Goal: Task Accomplishment & Management: Manage account settings

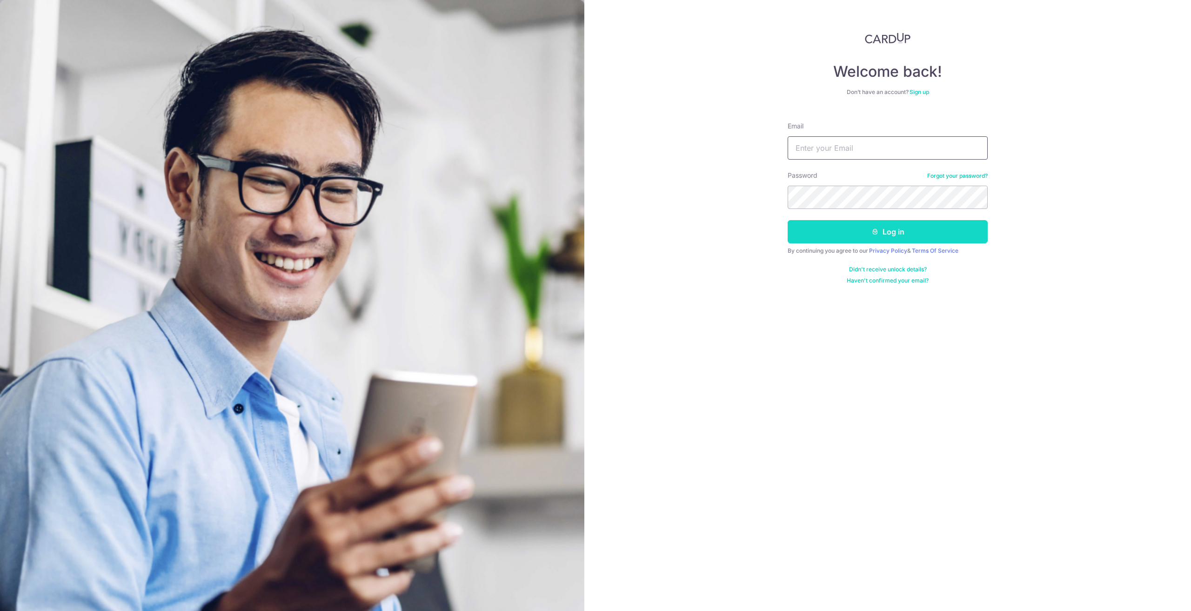
type input "[EMAIL_ADDRESS][DOMAIN_NAME]"
click at [828, 232] on button "Log in" at bounding box center [888, 231] width 200 height 23
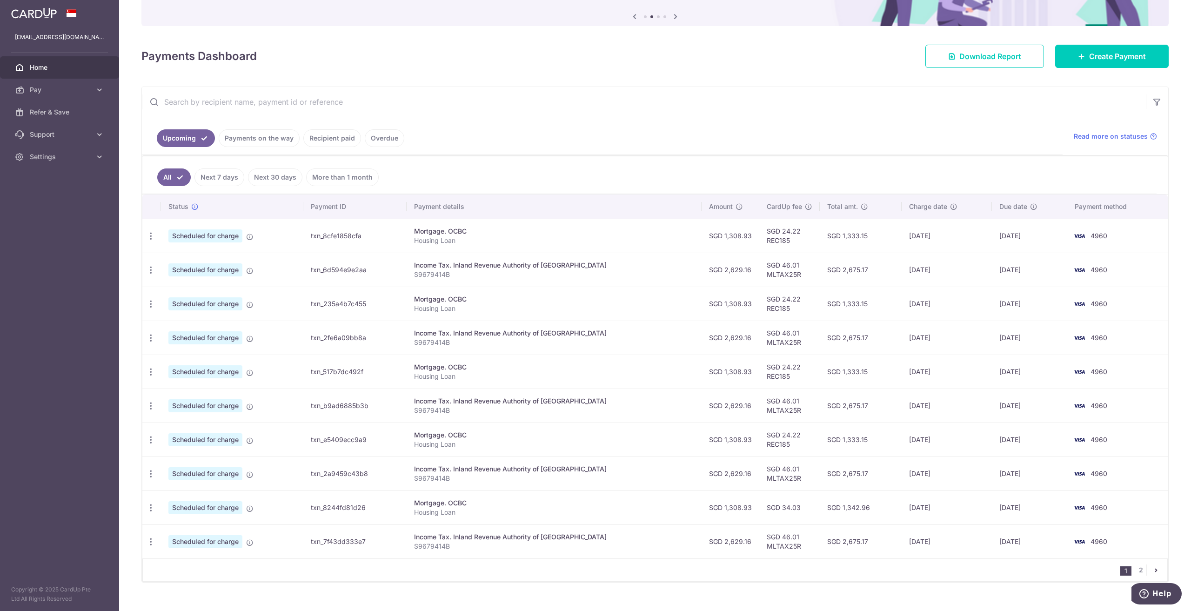
scroll to position [104, 0]
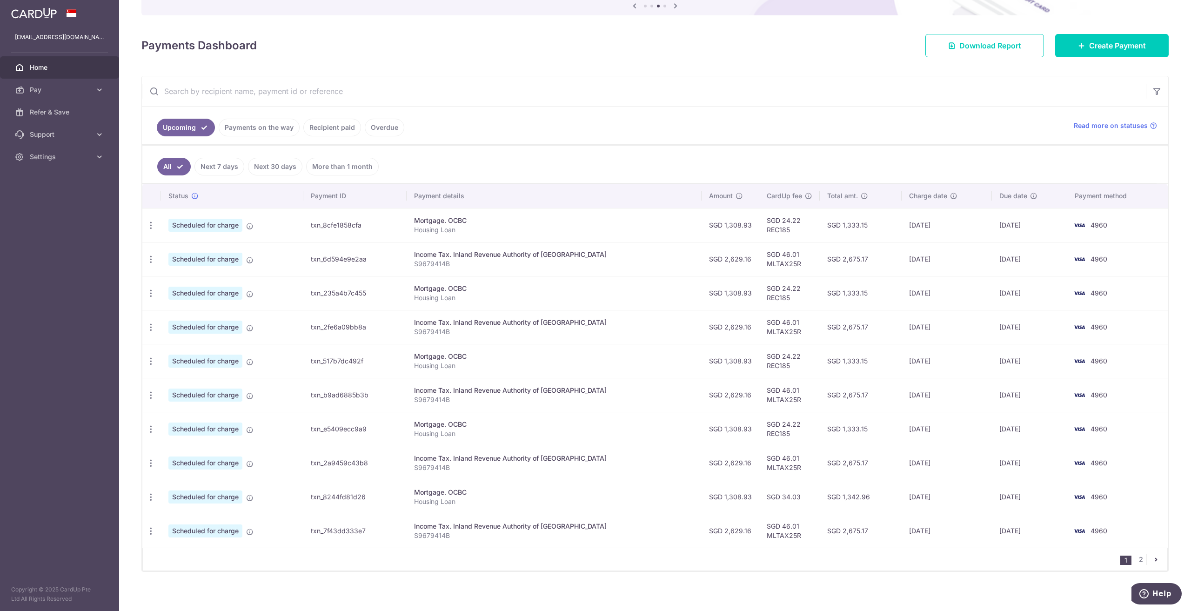
drag, startPoint x: 785, startPoint y: 491, endPoint x: 623, endPoint y: 486, distance: 162.9
click at [623, 486] on tr "Update payment Cancel payment Upload doc Scheduled for charge txn_8244fd81d26 M…" at bounding box center [655, 497] width 1026 height 34
click at [654, 491] on div "Mortgage. OCBC" at bounding box center [554, 492] width 280 height 9
drag, startPoint x: 775, startPoint y: 429, endPoint x: 749, endPoint y: 432, distance: 26.7
click at [759, 432] on td "SGD 24.22 REC185" at bounding box center [789, 429] width 60 height 34
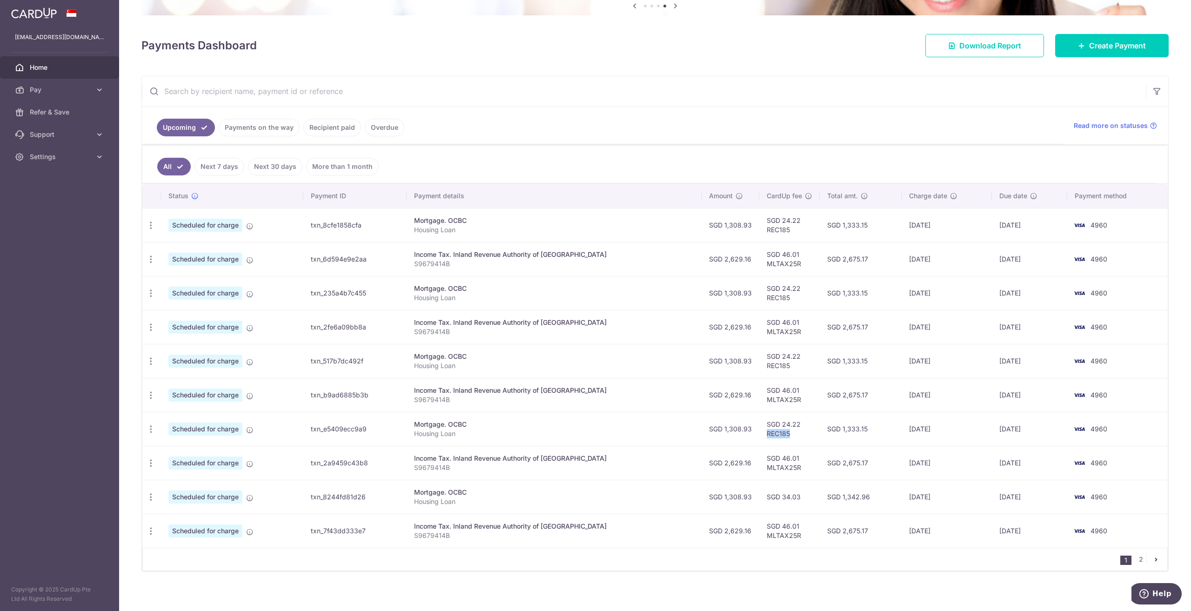
copy td "REC185"
click at [147, 496] on icon "button" at bounding box center [151, 497] width 10 height 10
click at [195, 517] on span "Update payment" at bounding box center [200, 522] width 63 height 11
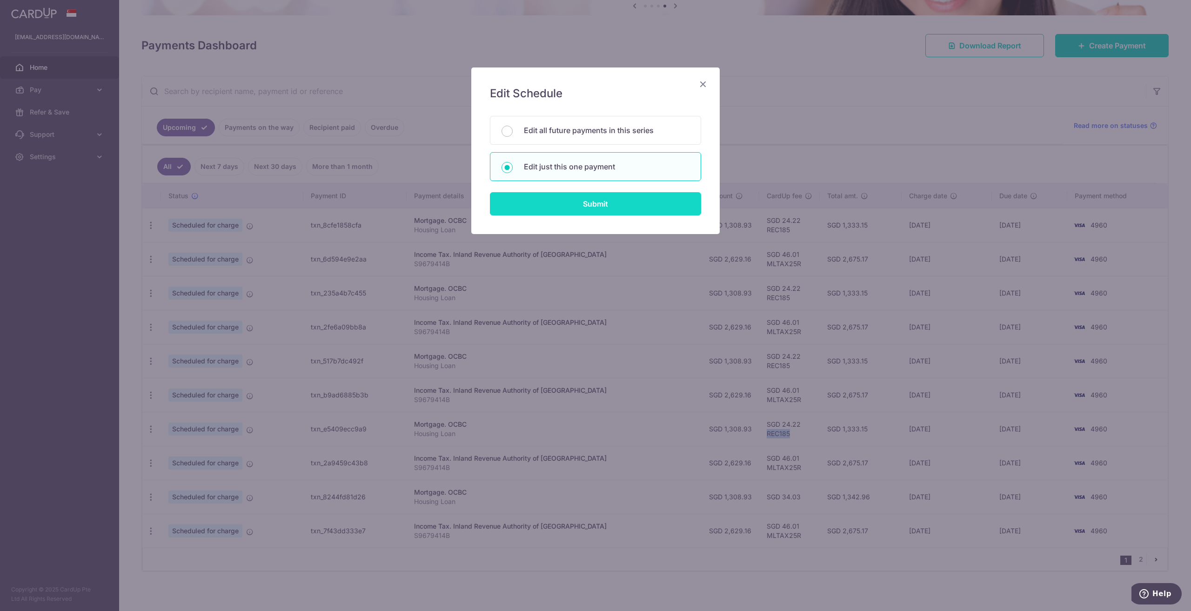
click at [566, 202] on input "Submit" at bounding box center [595, 203] width 211 height 23
radio input "true"
type input "1,308.93"
type input "08/02/2026"
type input "Housing Loan"
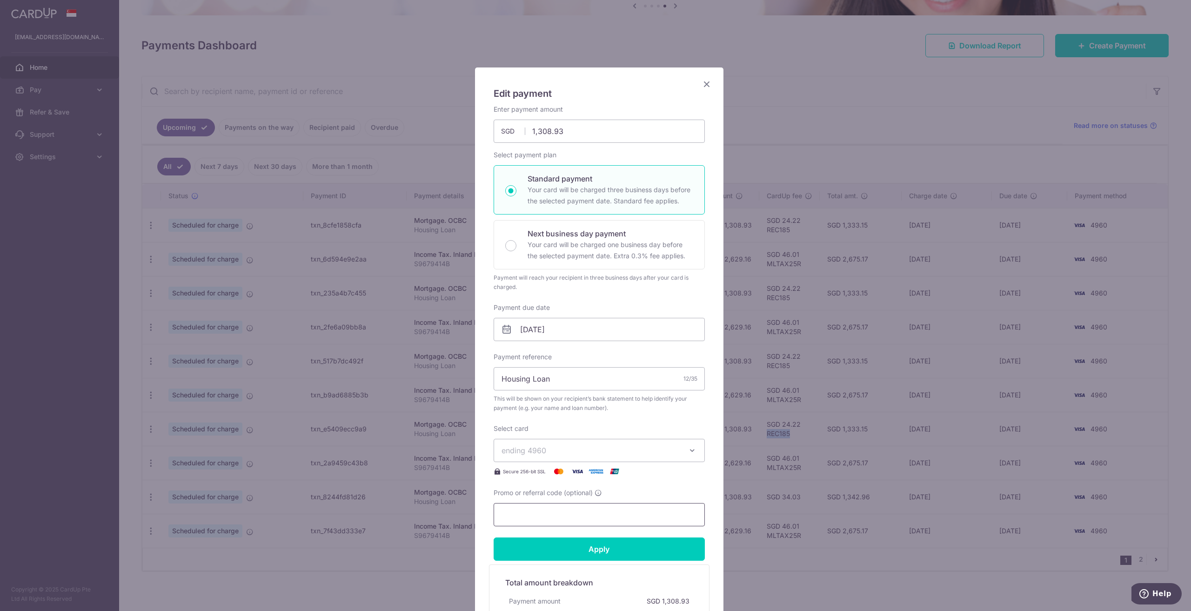
click at [530, 516] on input "Promo or referral code (optional)" at bounding box center [599, 514] width 211 height 23
paste input "REC185"
click at [594, 553] on input "Apply" at bounding box center [599, 548] width 211 height 23
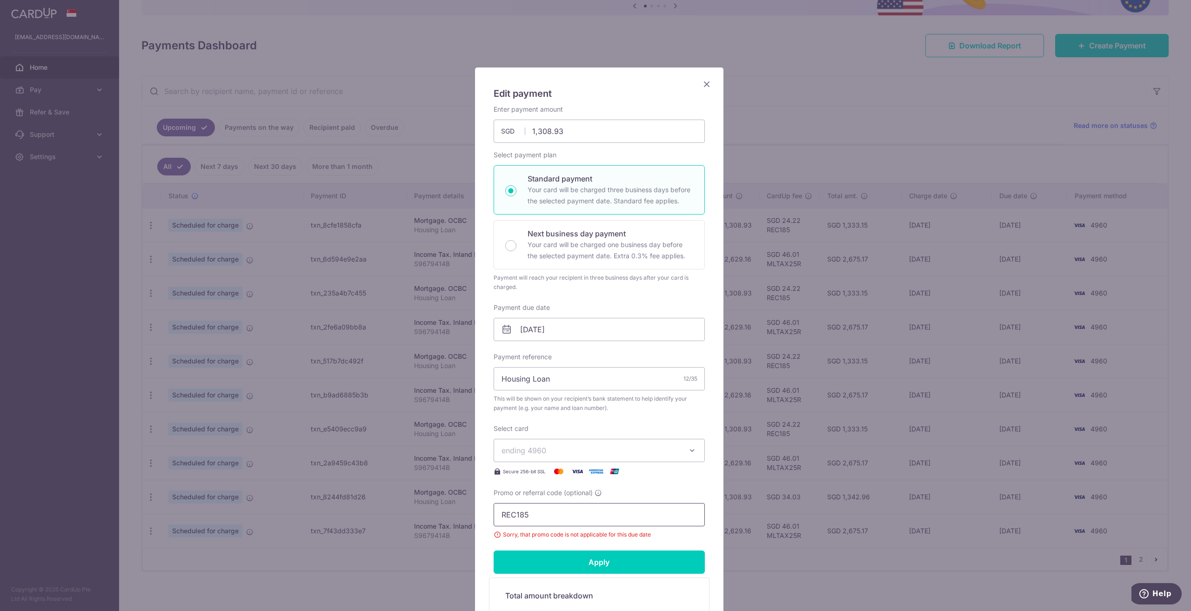
drag, startPoint x: 534, startPoint y: 517, endPoint x: 363, endPoint y: 486, distance: 173.5
click at [363, 486] on div "Edit payment By clicking apply, you will make changes to all payments to OCBC s…" at bounding box center [595, 305] width 1191 height 611
type input "OFF225"
click at [623, 558] on input "Apply" at bounding box center [599, 561] width 211 height 23
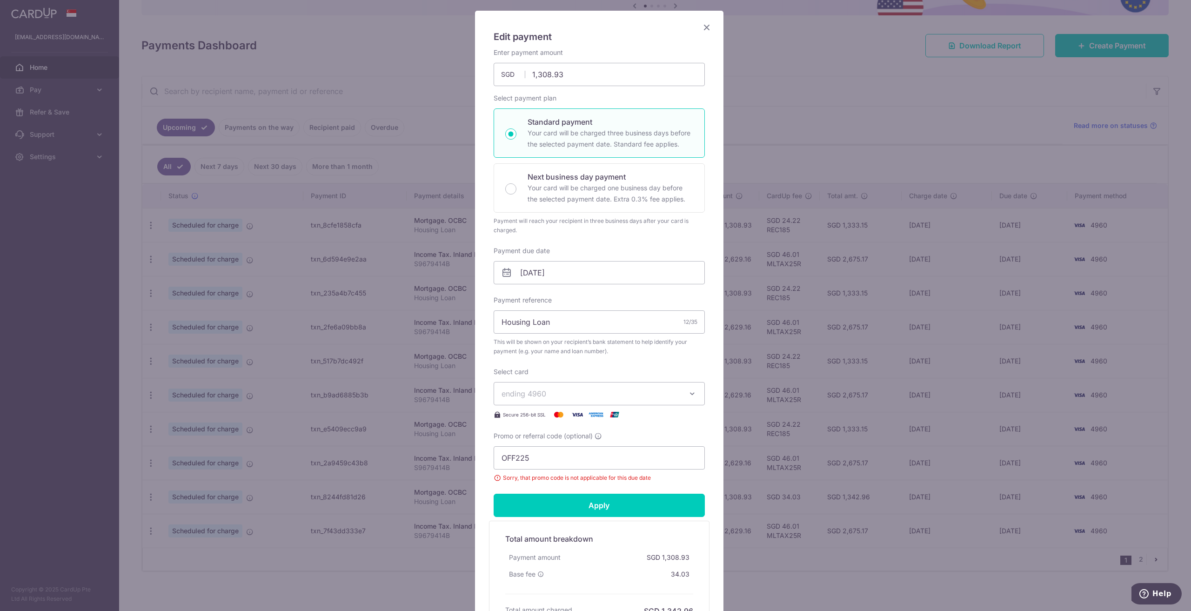
scroll to position [0, 0]
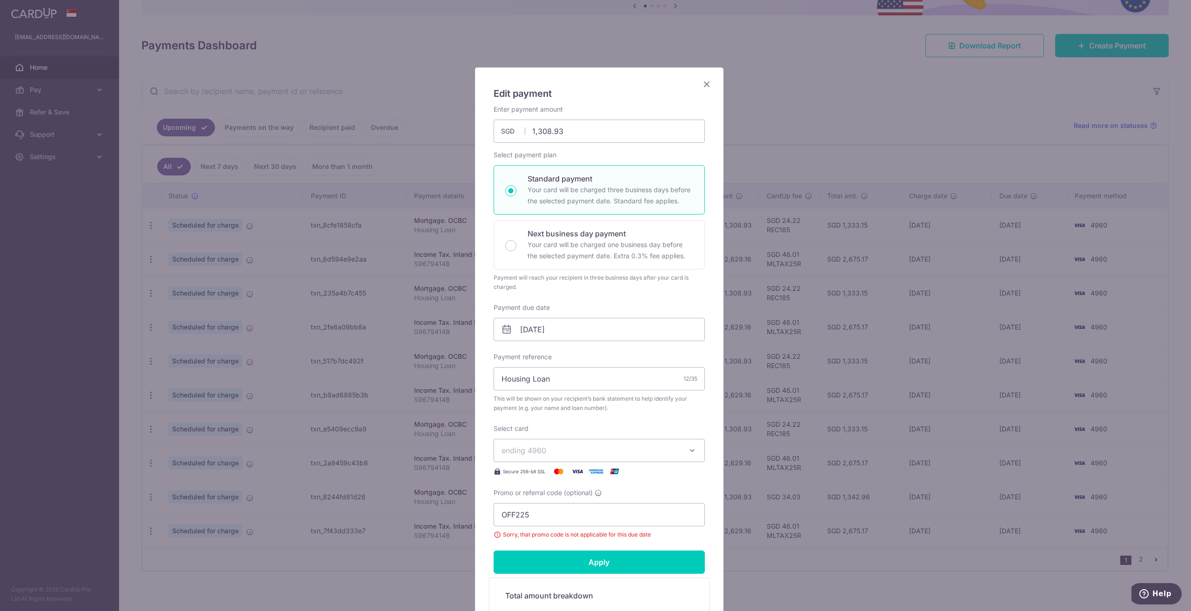
click at [702, 81] on icon "Close" at bounding box center [706, 84] width 11 height 12
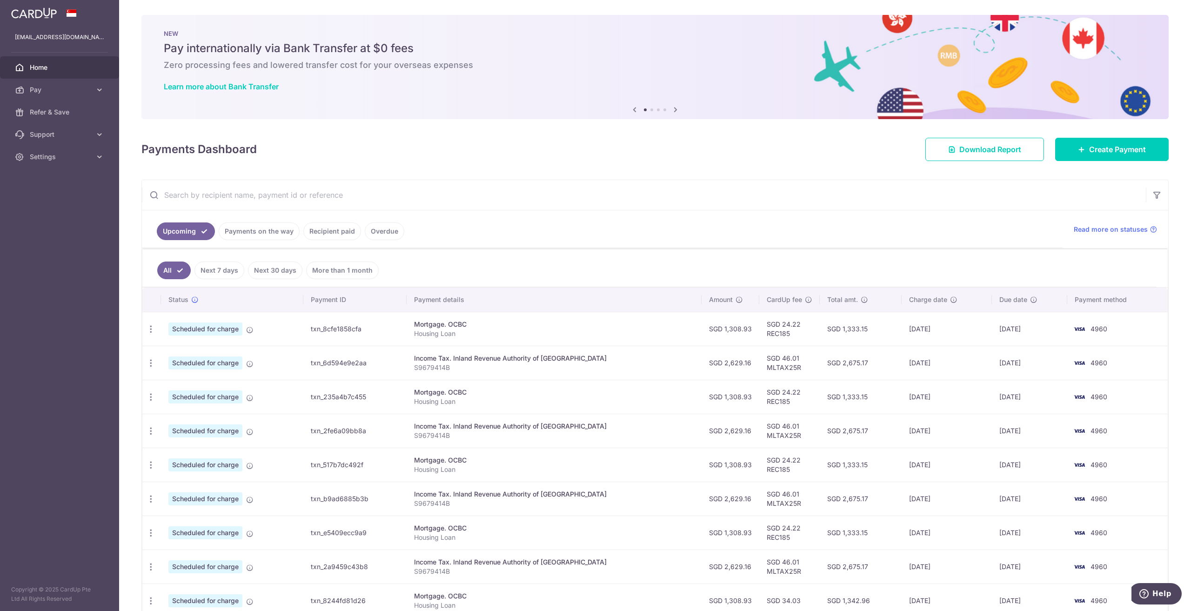
scroll to position [104, 0]
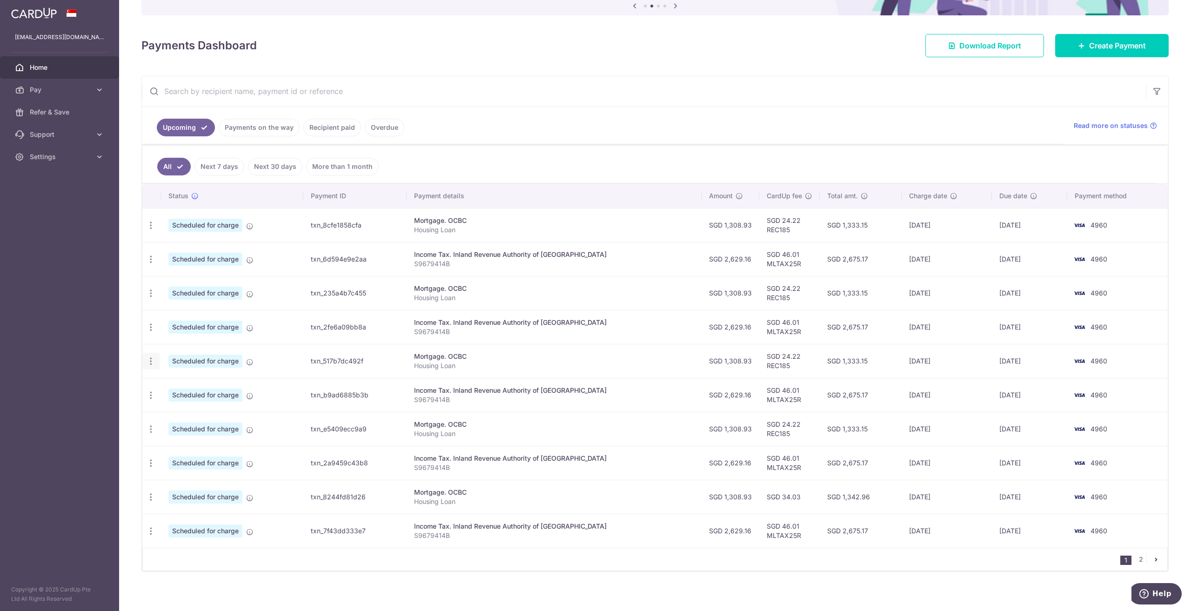
click at [149, 356] on icon "button" at bounding box center [151, 361] width 10 height 10
click at [179, 388] on span "Update payment" at bounding box center [200, 386] width 63 height 11
radio input "true"
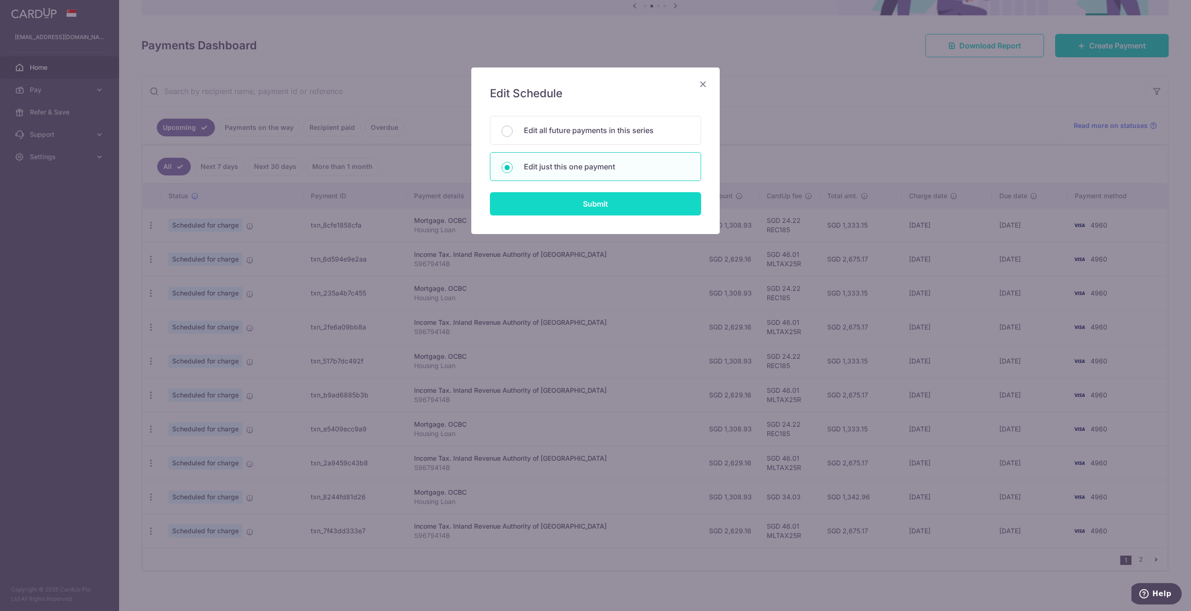
click at [541, 193] on input "Submit" at bounding box center [595, 203] width 211 height 23
radio input "true"
type input "1,308.93"
type input "08/12/2025"
type input "Housing Loan"
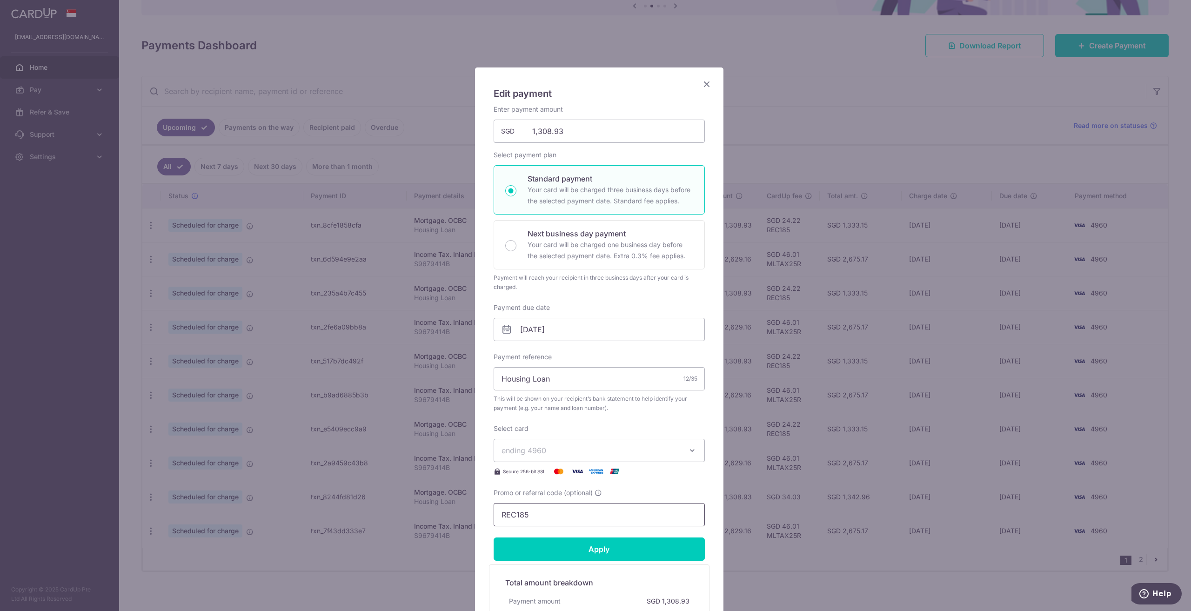
drag, startPoint x: 529, startPoint y: 516, endPoint x: 460, endPoint y: 508, distance: 69.4
click at [460, 508] on div "Edit payment By clicking apply, you will make changes to all payments to OCBC s…" at bounding box center [595, 305] width 1191 height 611
paste input "OFF22"
type input "OFF225"
click at [600, 544] on input "Apply" at bounding box center [599, 548] width 211 height 23
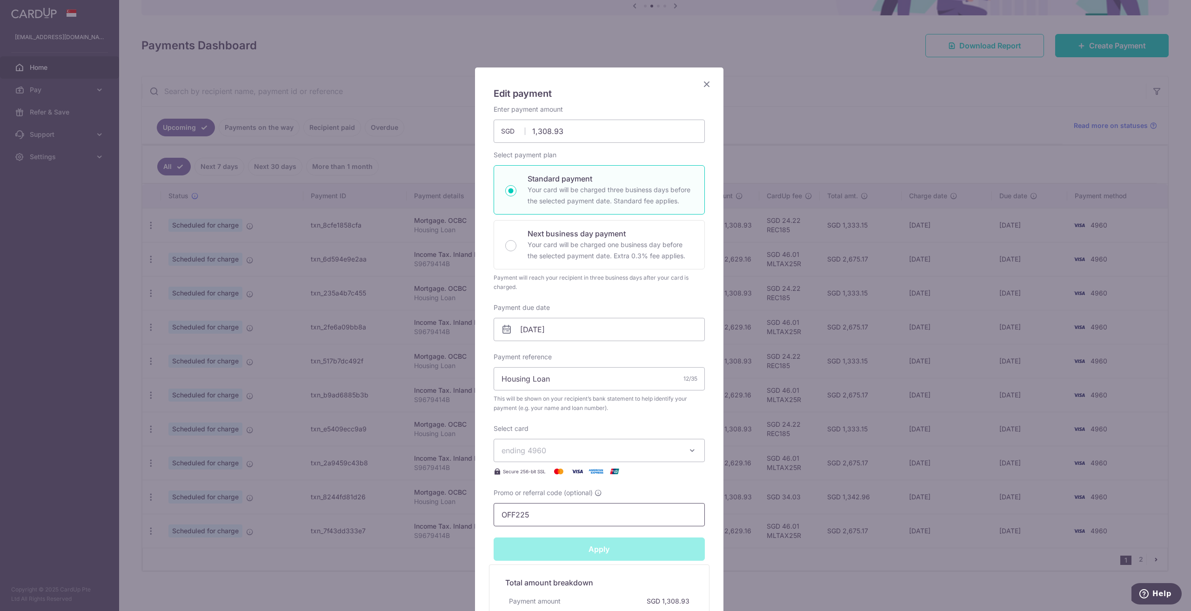
type input "Successfully Applied"
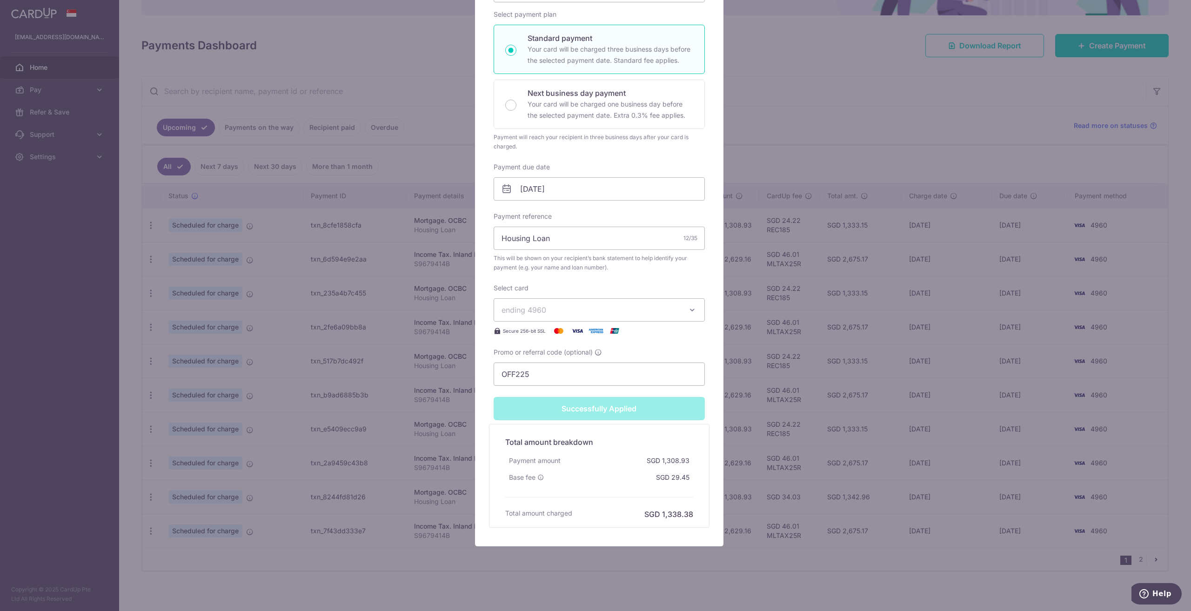
scroll to position [34, 0]
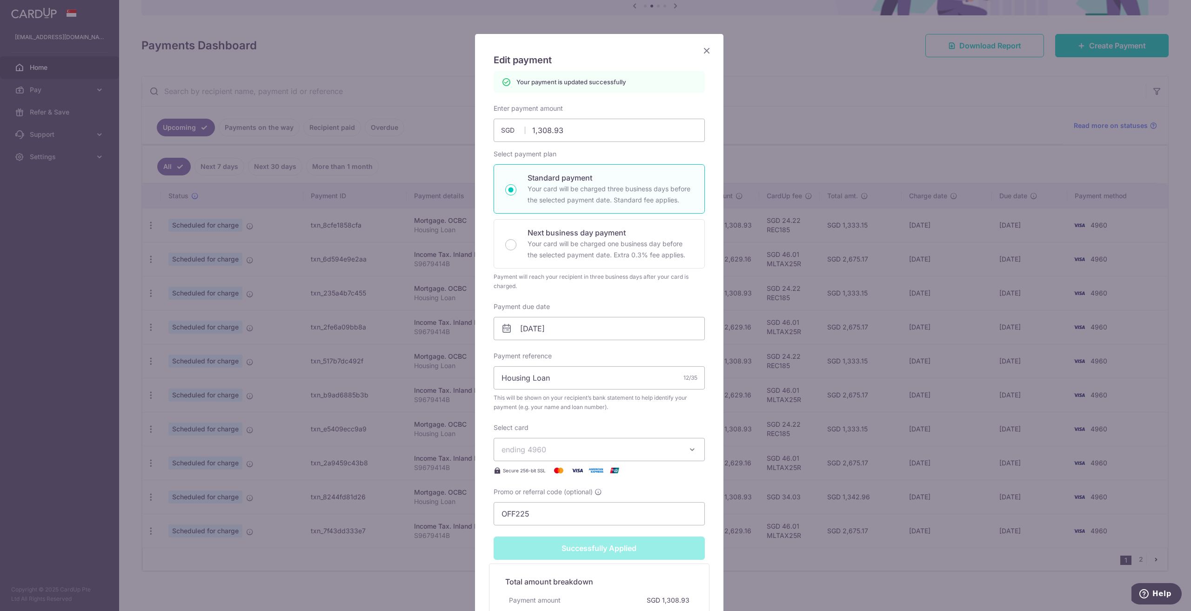
click at [704, 54] on icon "Close" at bounding box center [706, 51] width 11 height 12
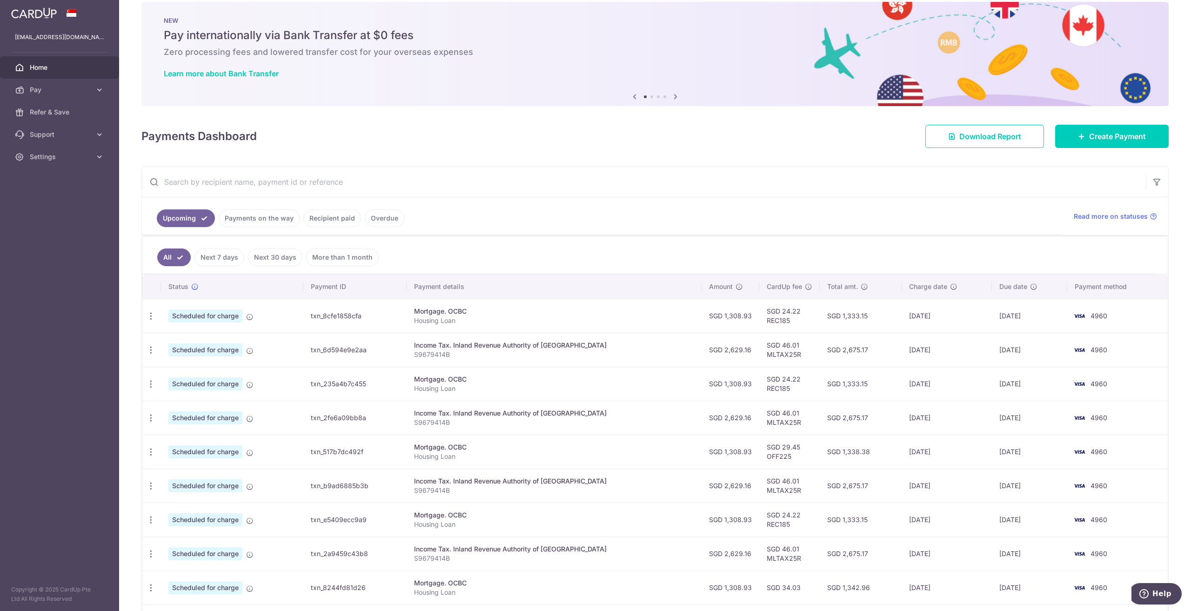
scroll to position [47, 0]
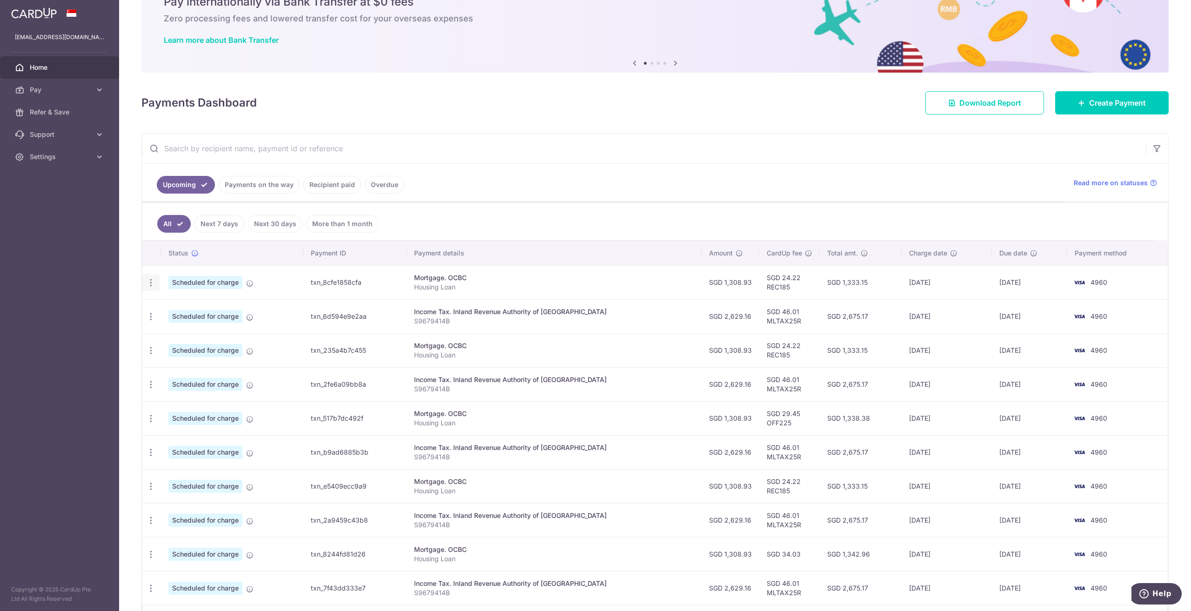
click at [148, 278] on icon "button" at bounding box center [151, 283] width 10 height 10
click at [189, 309] on span "Update payment" at bounding box center [200, 307] width 63 height 11
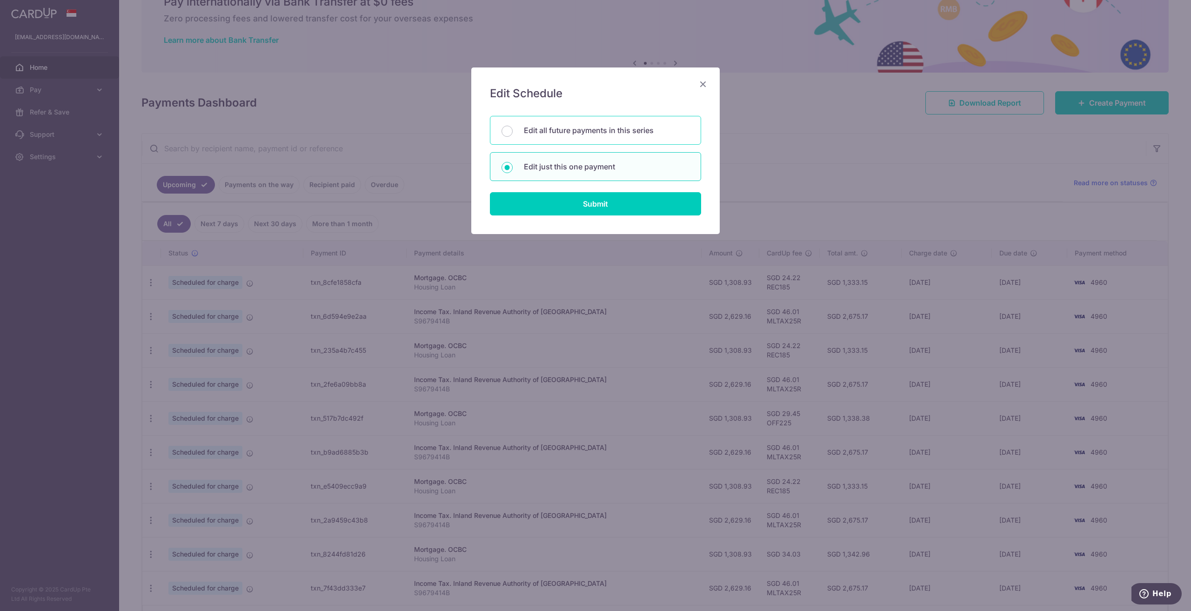
click at [561, 122] on div "Edit all future payments in this series" at bounding box center [595, 130] width 211 height 29
radio input "true"
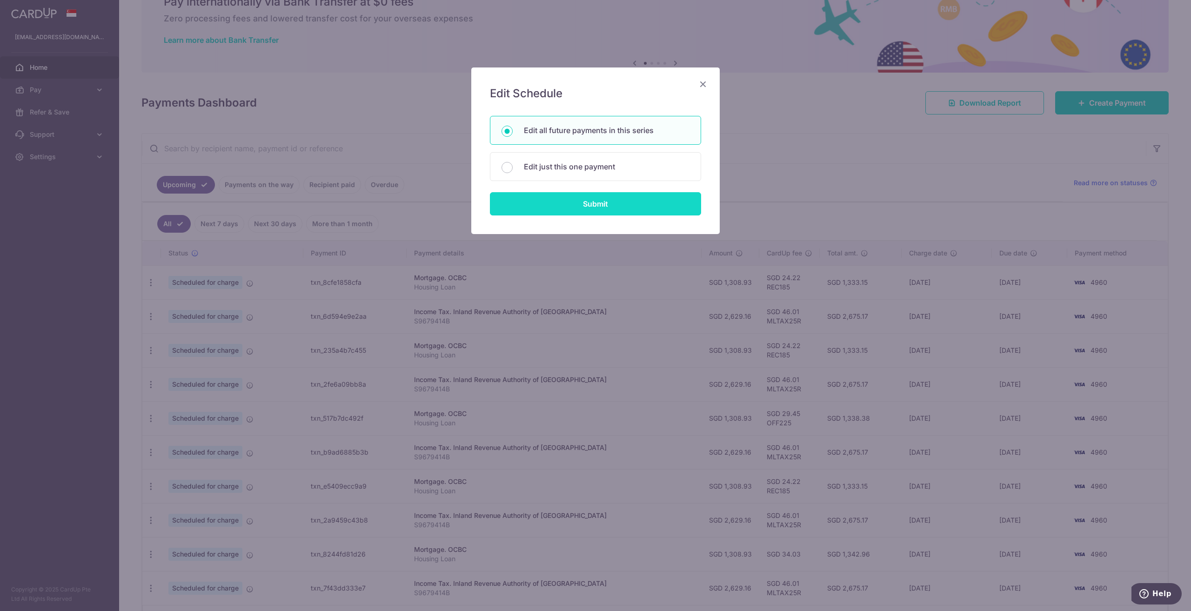
click at [571, 205] on input "Submit" at bounding box center [595, 203] width 211 height 23
radio input "true"
type input "1,308.93"
type input "Housing Loan"
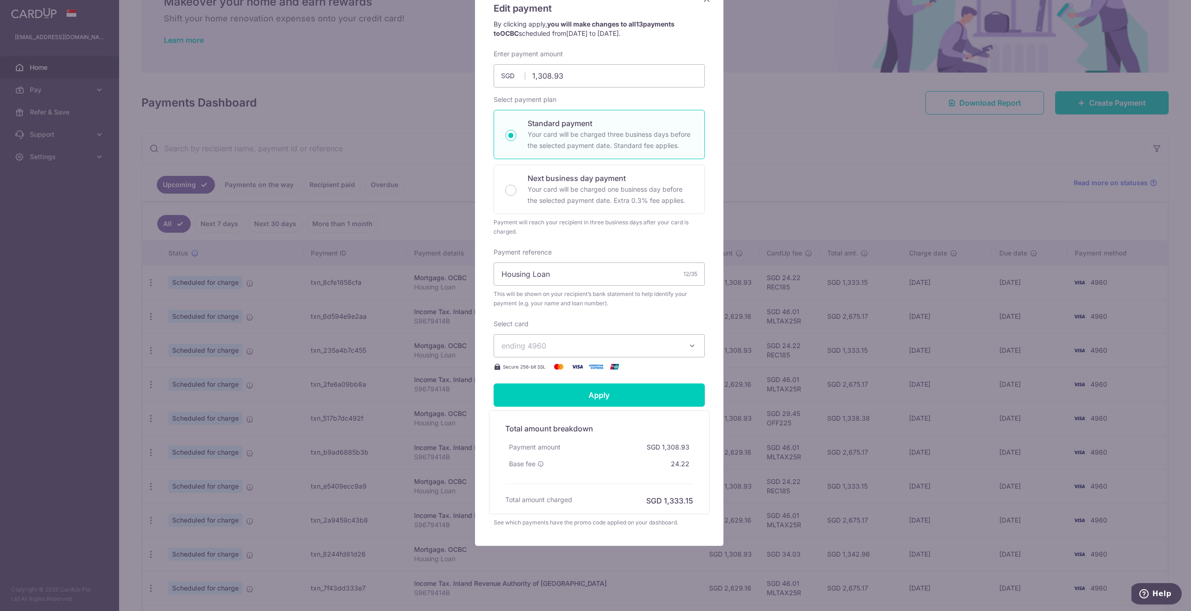
scroll to position [39, 0]
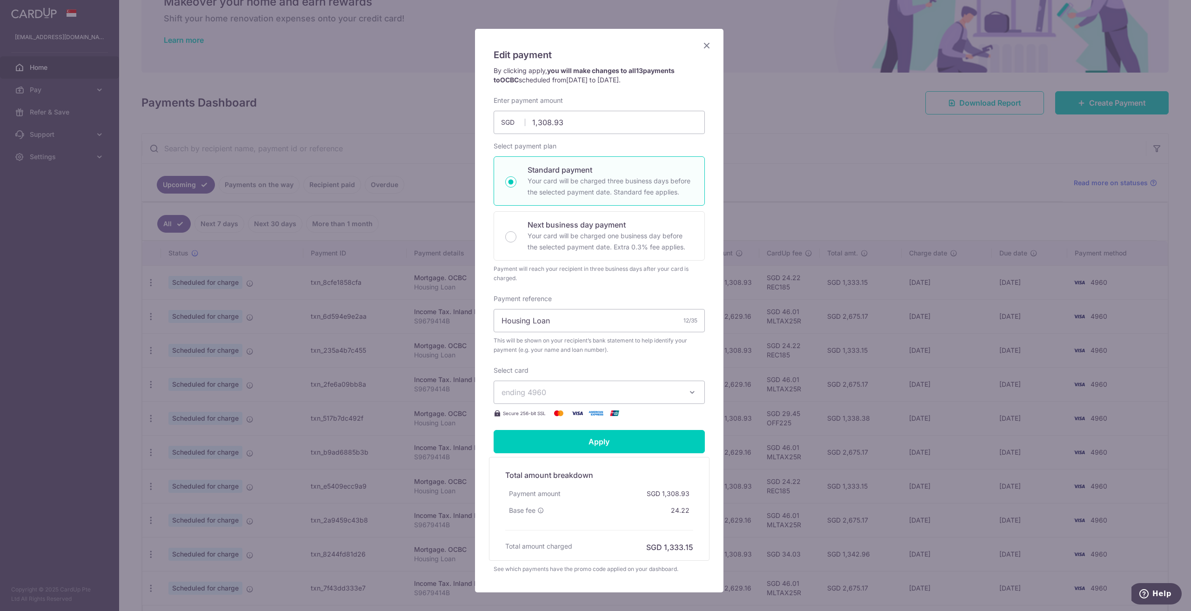
click at [589, 392] on span "ending 4960" at bounding box center [591, 392] width 179 height 11
click at [591, 234] on p "Your card will be charged one business day before the selected payment date. Ex…" at bounding box center [611, 241] width 166 height 22
click at [516, 234] on input "Next business day payment Your card will be charged one business day before the…" at bounding box center [510, 236] width 11 height 11
radio input "false"
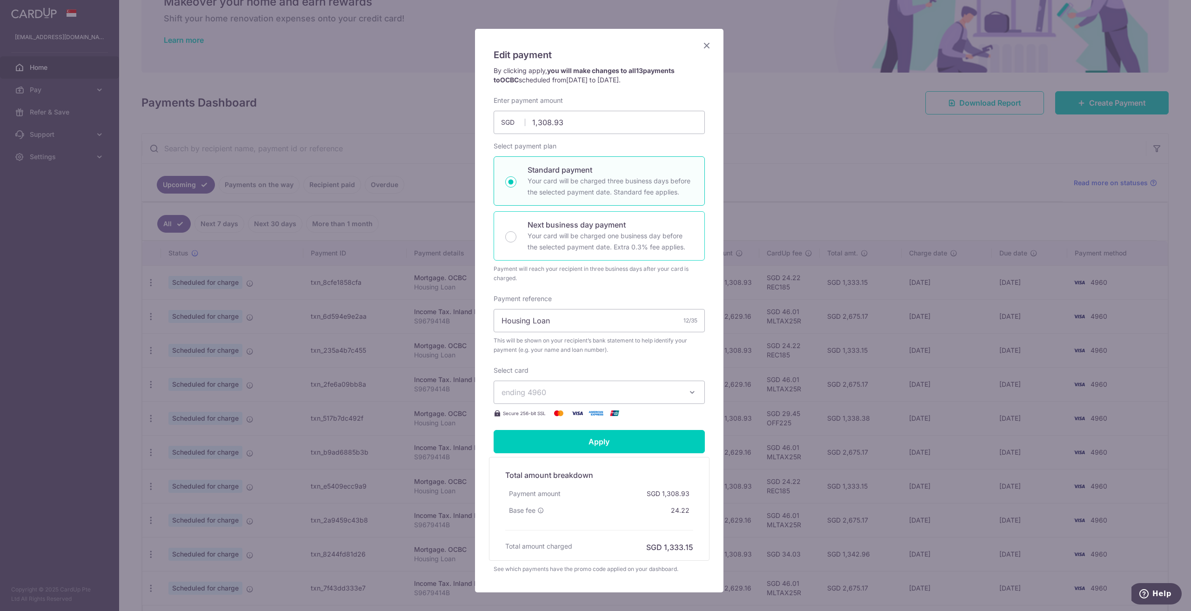
radio input "true"
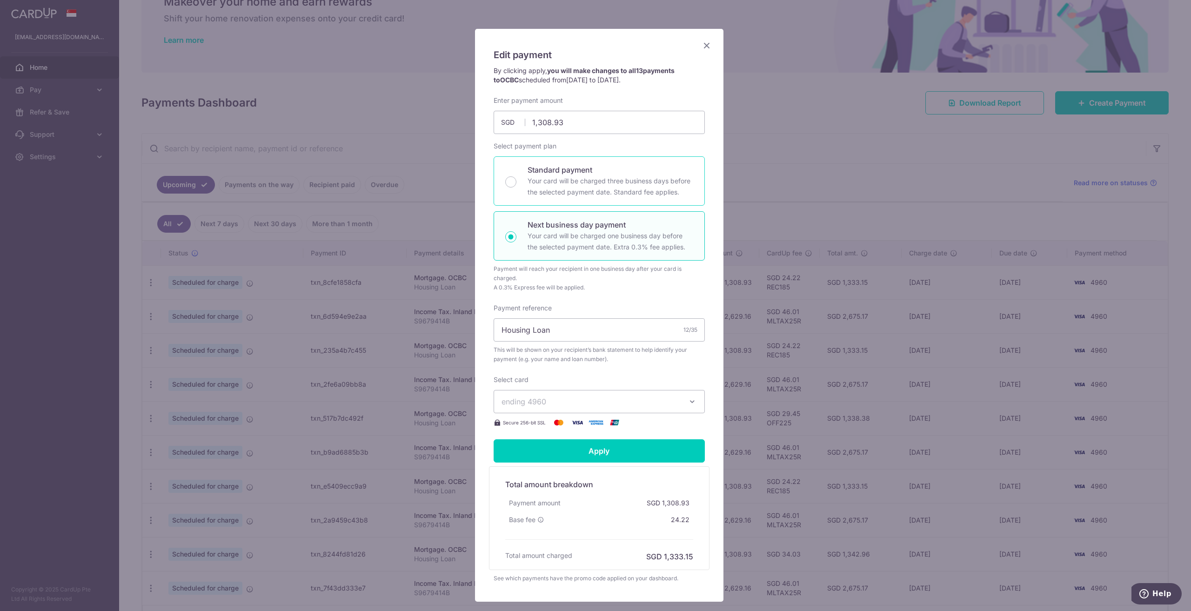
click at [600, 179] on p "Your card will be charged three business days before the selected payment date.…" at bounding box center [611, 186] width 166 height 22
click at [516, 179] on input "Standard payment Your card will be charged three business days before the selec…" at bounding box center [510, 181] width 11 height 11
radio input "true"
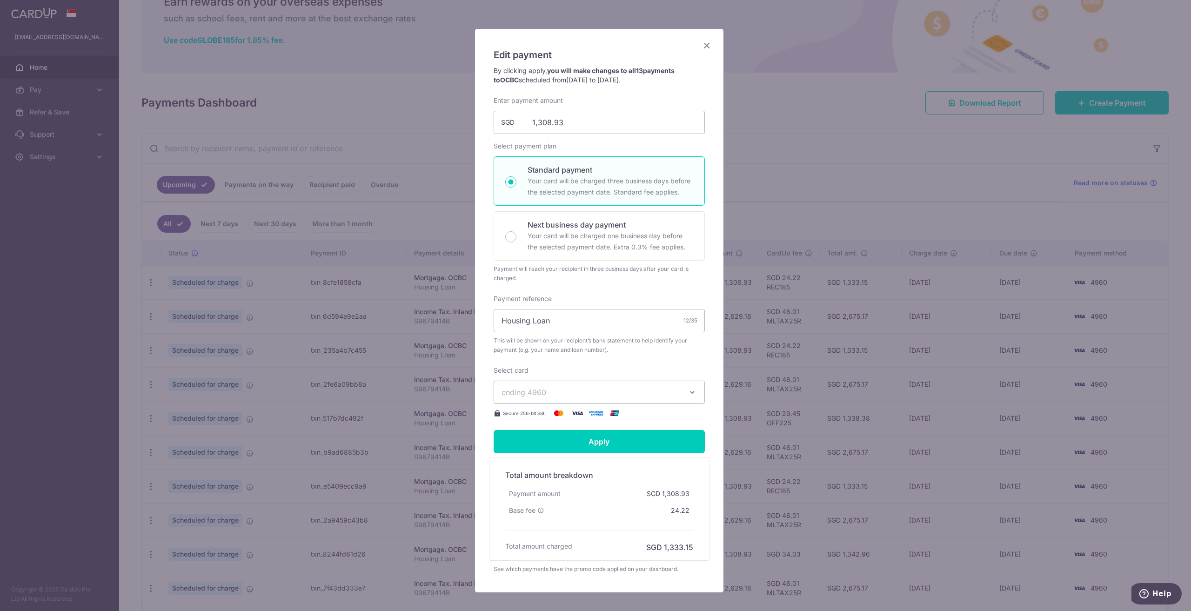
click at [703, 48] on icon "Close" at bounding box center [706, 46] width 11 height 12
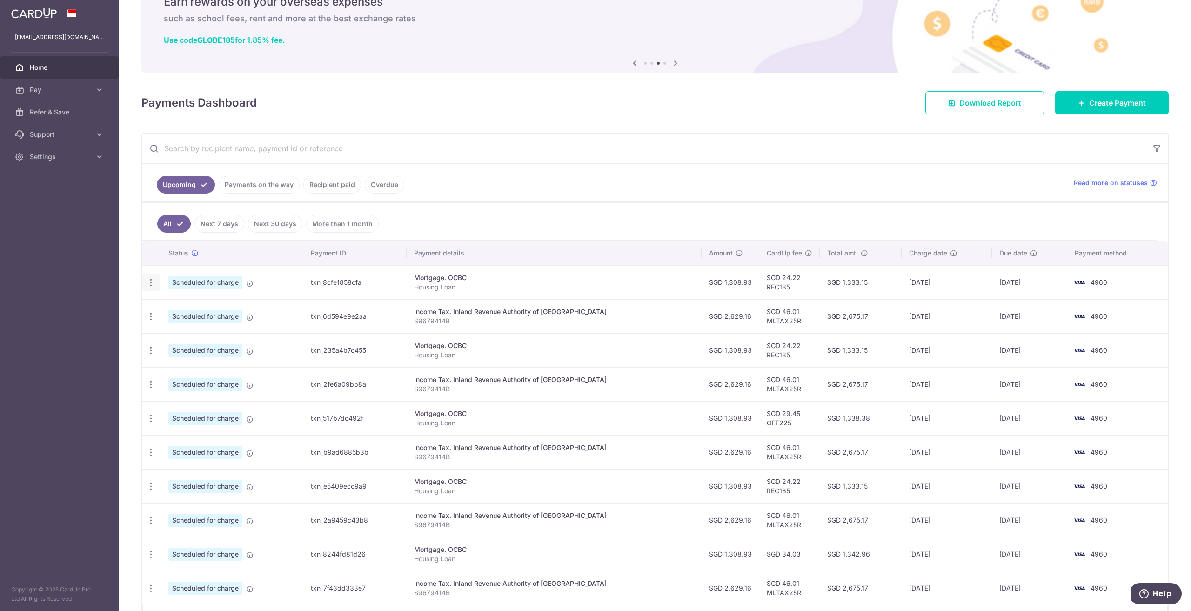
click at [151, 280] on icon "button" at bounding box center [151, 283] width 10 height 10
click at [209, 306] on span "Update payment" at bounding box center [200, 307] width 63 height 11
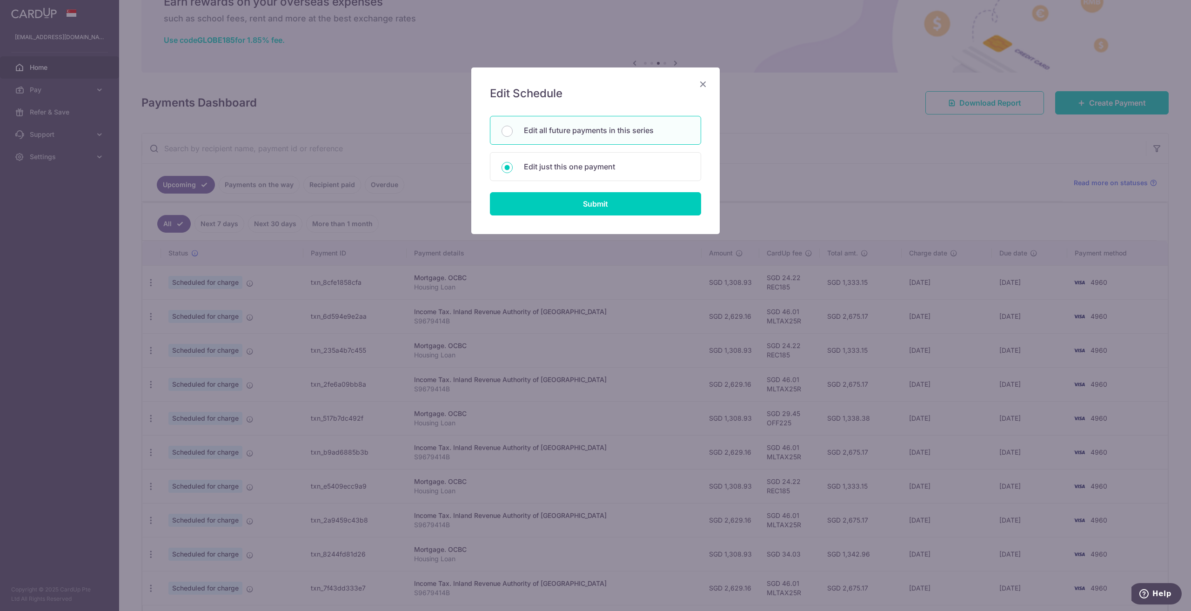
click at [586, 130] on p "Edit all future payments in this series" at bounding box center [607, 130] width 166 height 11
click at [513, 130] on input "Edit all future payments in this series" at bounding box center [507, 131] width 11 height 11
radio input "true"
click at [596, 200] on input "Submit" at bounding box center [595, 203] width 211 height 23
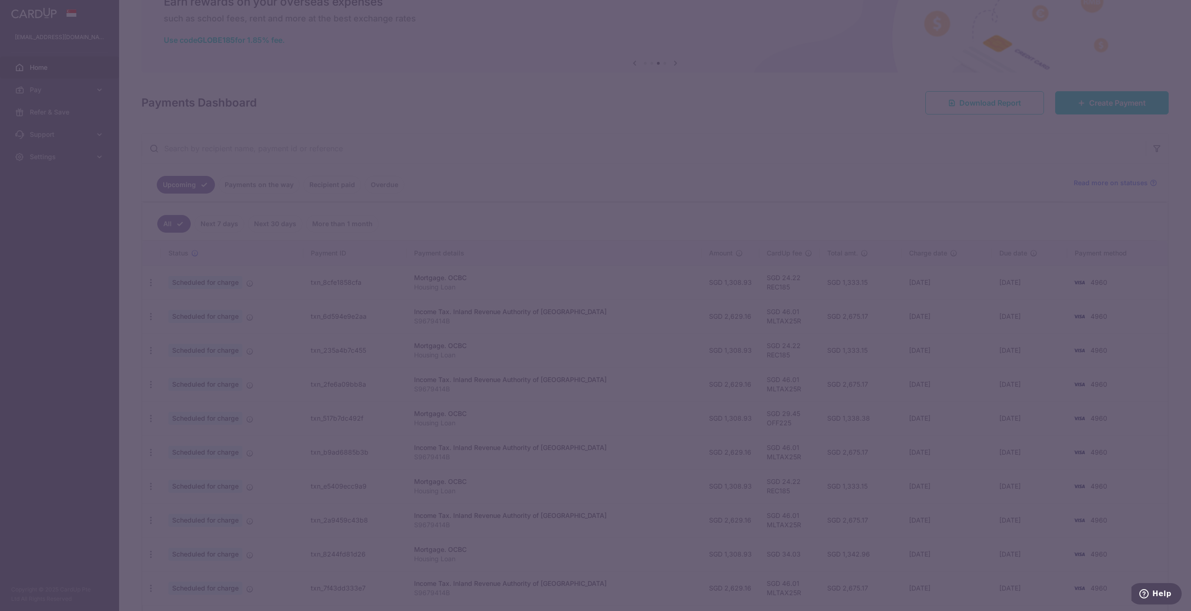
scroll to position [0, 0]
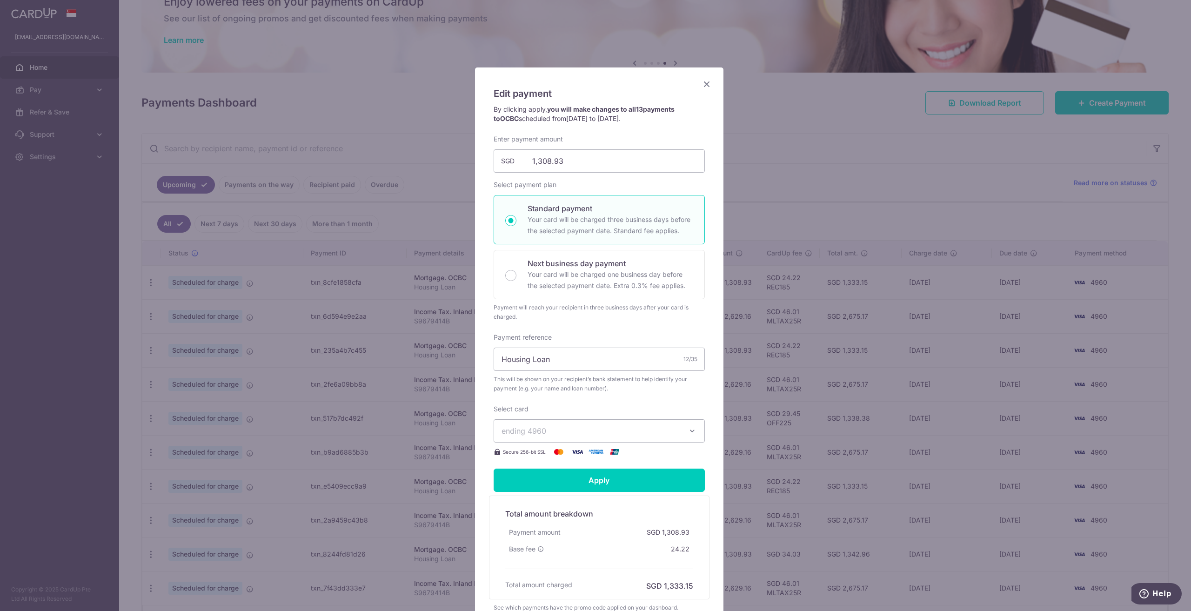
click at [701, 87] on icon "Close" at bounding box center [706, 84] width 11 height 12
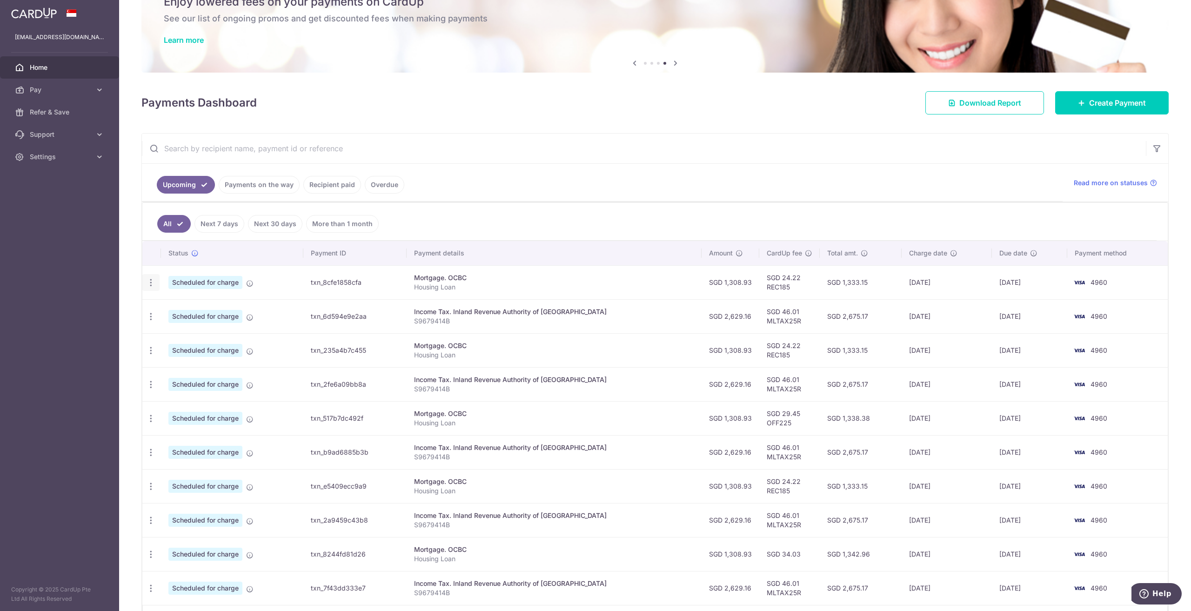
click at [152, 279] on icon "button" at bounding box center [151, 283] width 10 height 10
click at [165, 308] on link "Update payment" at bounding box center [191, 308] width 97 height 22
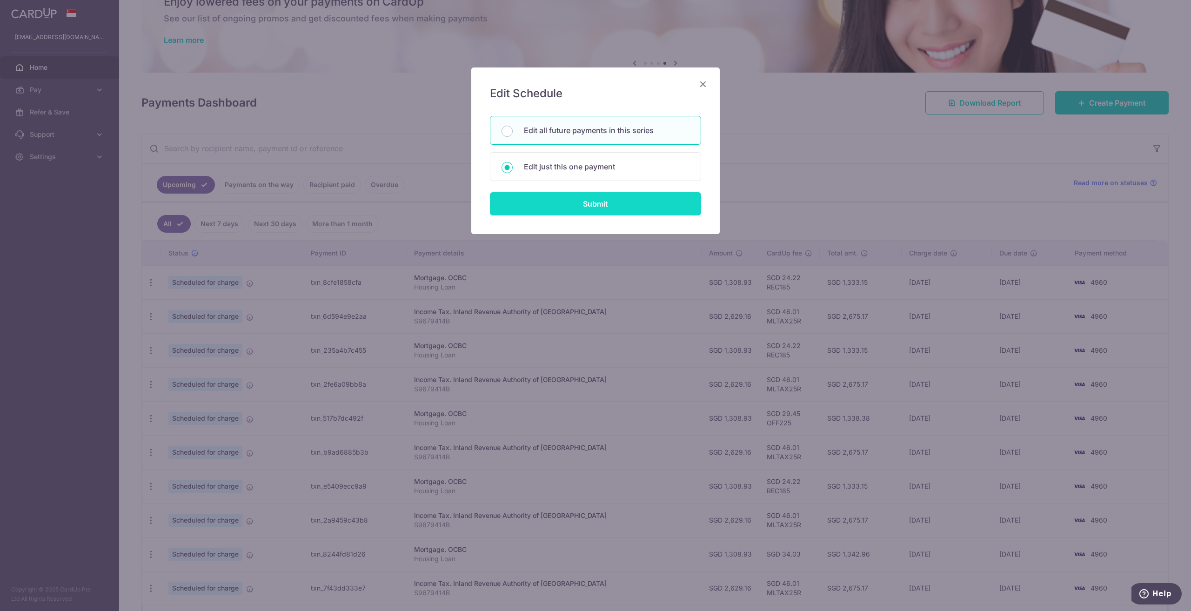
click at [560, 202] on input "Submit" at bounding box center [595, 203] width 211 height 23
radio input "true"
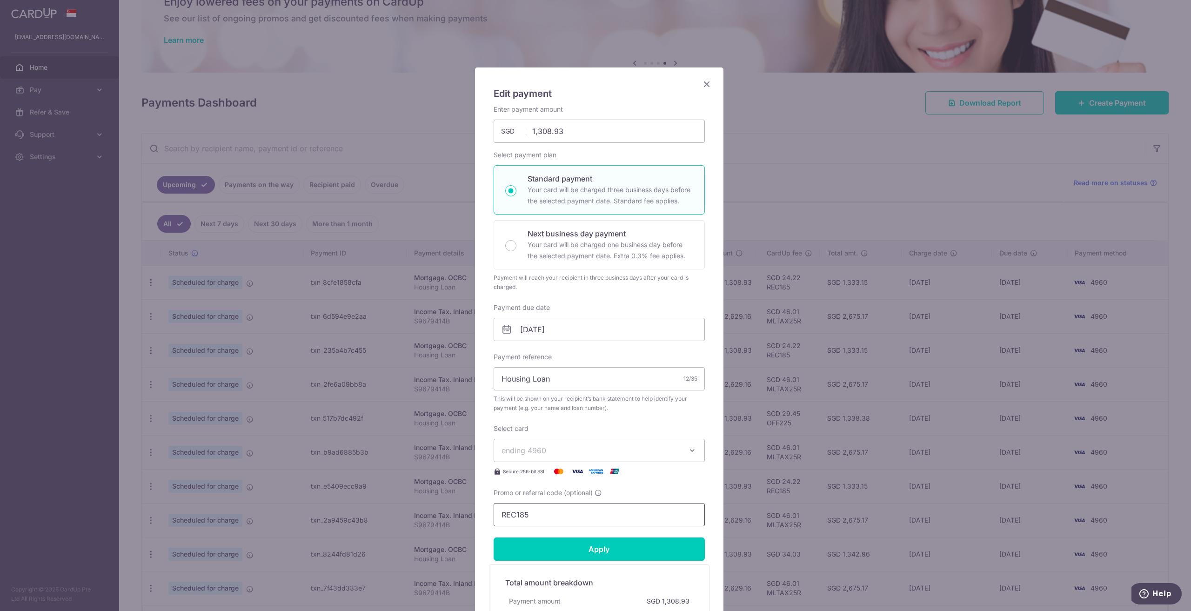
drag, startPoint x: 540, startPoint y: 515, endPoint x: 399, endPoint y: 503, distance: 141.5
click at [399, 503] on div "Edit payment By clicking apply, you will make changes to all 13 payments to OCB…" at bounding box center [595, 305] width 1191 height 611
paste input "OFF22"
type input "OFF225"
click at [583, 545] on input "Apply" at bounding box center [599, 548] width 211 height 23
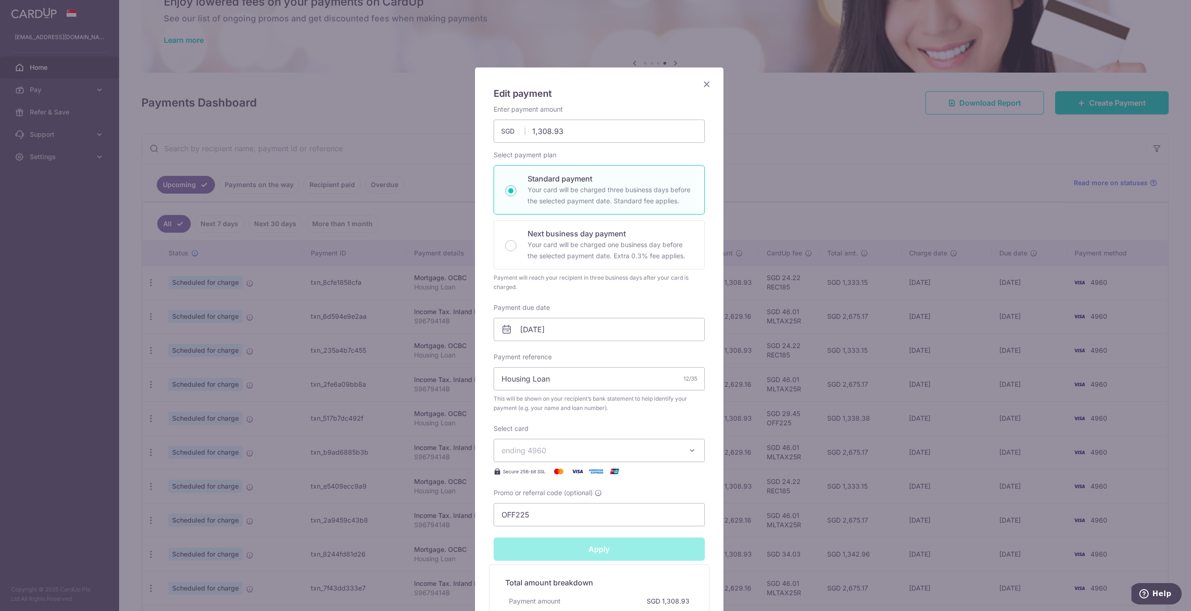
type input "Successfully Applied"
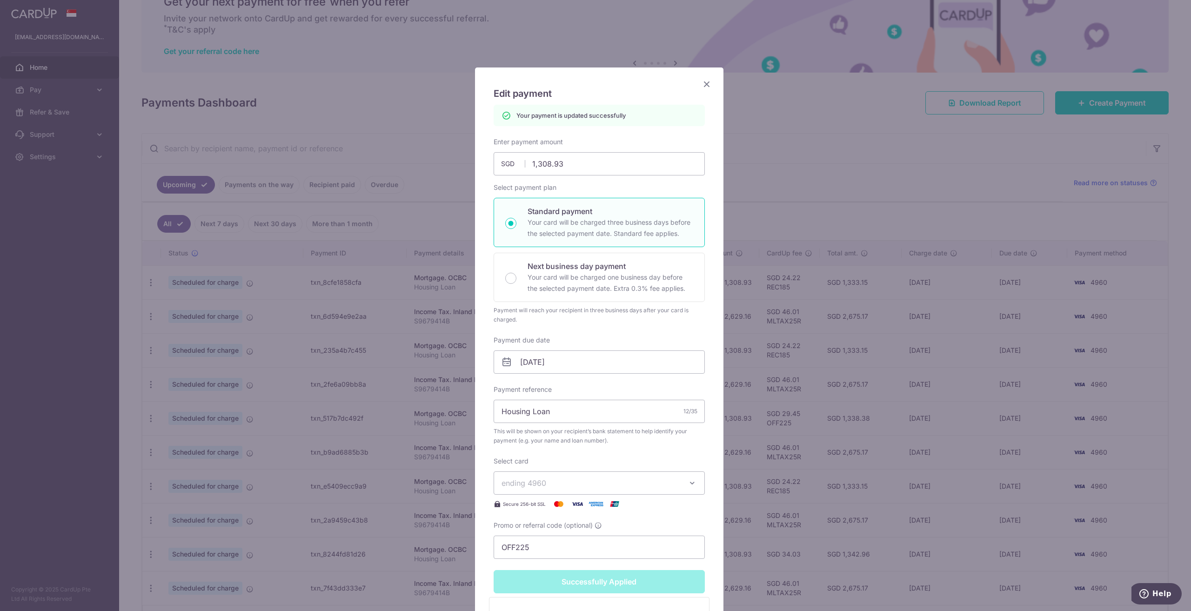
click at [693, 79] on div "Edit payment By clicking apply, you will make changes to all 13 payments to OCB…" at bounding box center [599, 393] width 248 height 652
click at [705, 85] on icon "Close" at bounding box center [706, 84] width 11 height 12
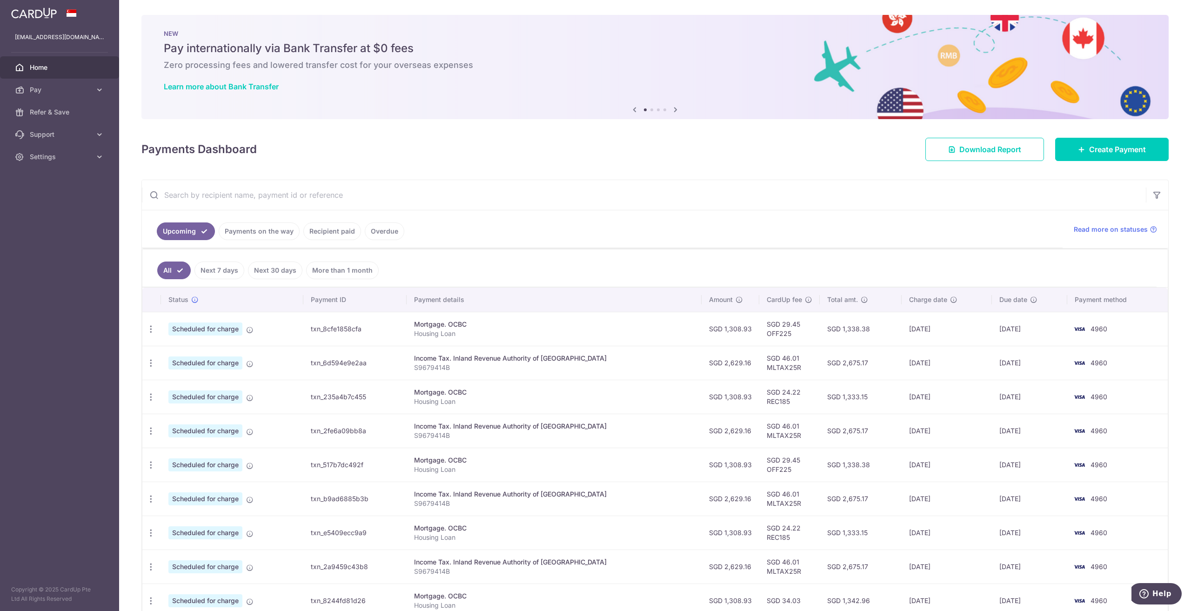
scroll to position [47, 0]
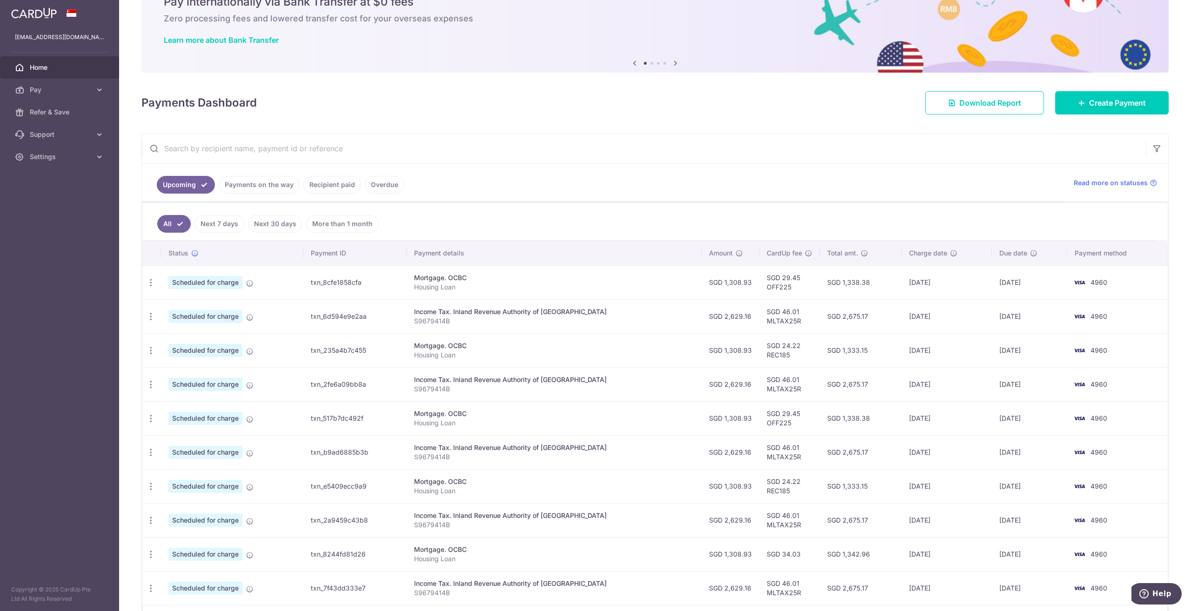
click at [767, 353] on td "SGD 24.22 REC185" at bounding box center [789, 350] width 60 height 34
copy td "REC185"
click at [149, 280] on icon "button" at bounding box center [151, 283] width 10 height 10
click at [174, 309] on span "Update payment" at bounding box center [200, 307] width 63 height 11
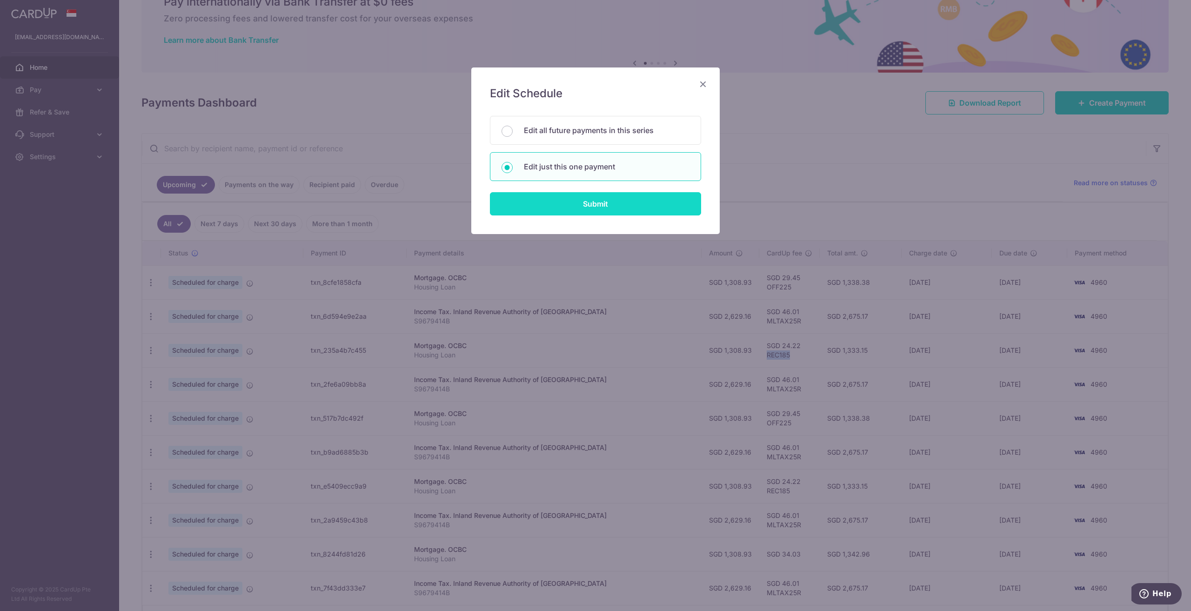
click at [597, 212] on input "Submit" at bounding box center [595, 203] width 211 height 23
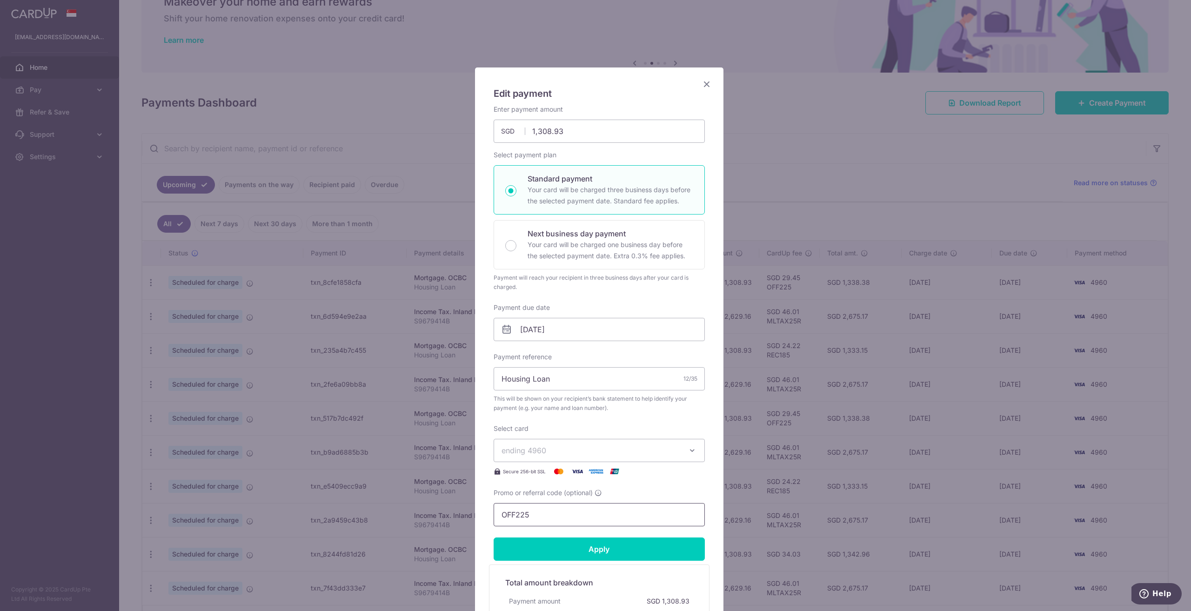
drag, startPoint x: 539, startPoint y: 511, endPoint x: 429, endPoint y: 499, distance: 110.9
click at [395, 503] on div "Edit payment By clicking apply, you will make changes to all payments to OCBC s…" at bounding box center [595, 305] width 1191 height 611
paste input "REC18"
type input "REC185"
click at [540, 547] on input "Apply" at bounding box center [599, 548] width 211 height 23
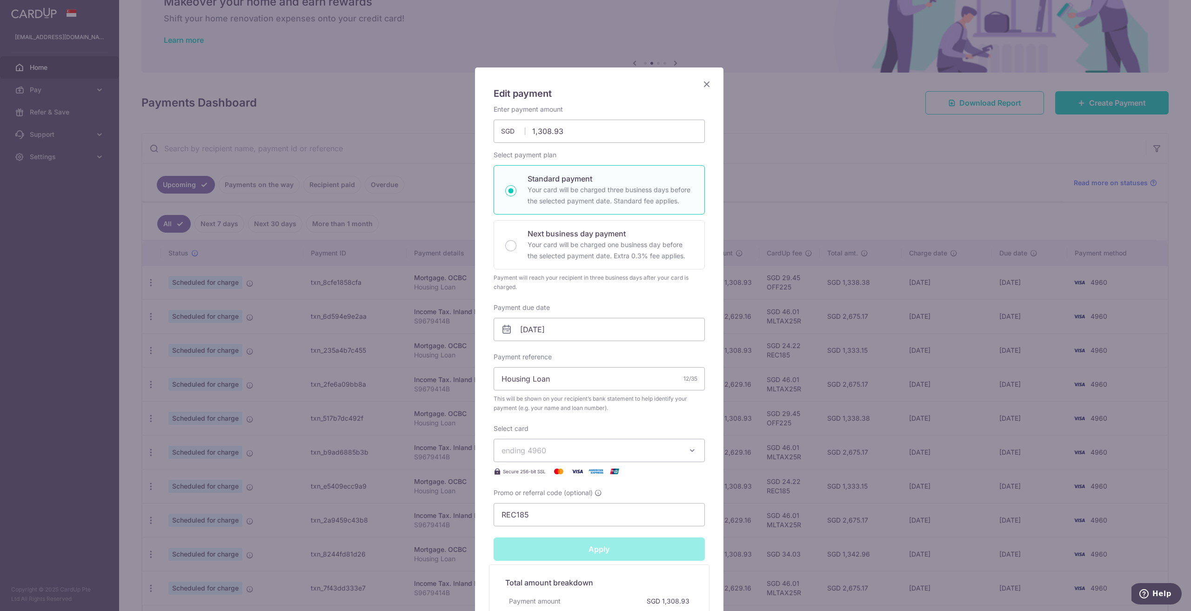
type input "Successfully Applied"
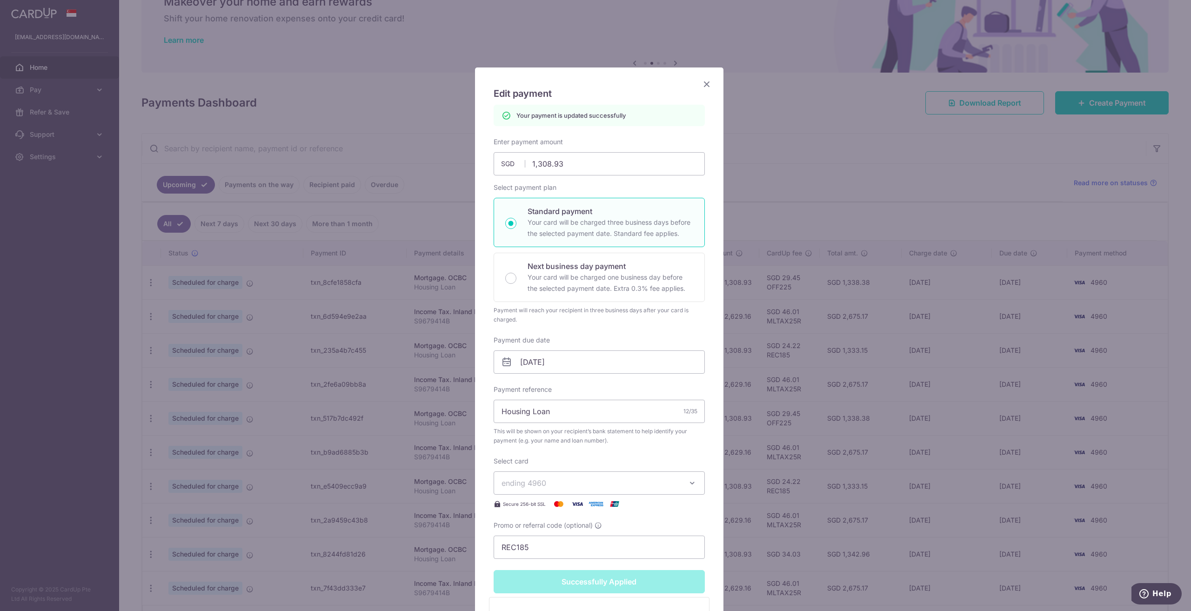
click at [703, 88] on icon "Close" at bounding box center [706, 84] width 11 height 12
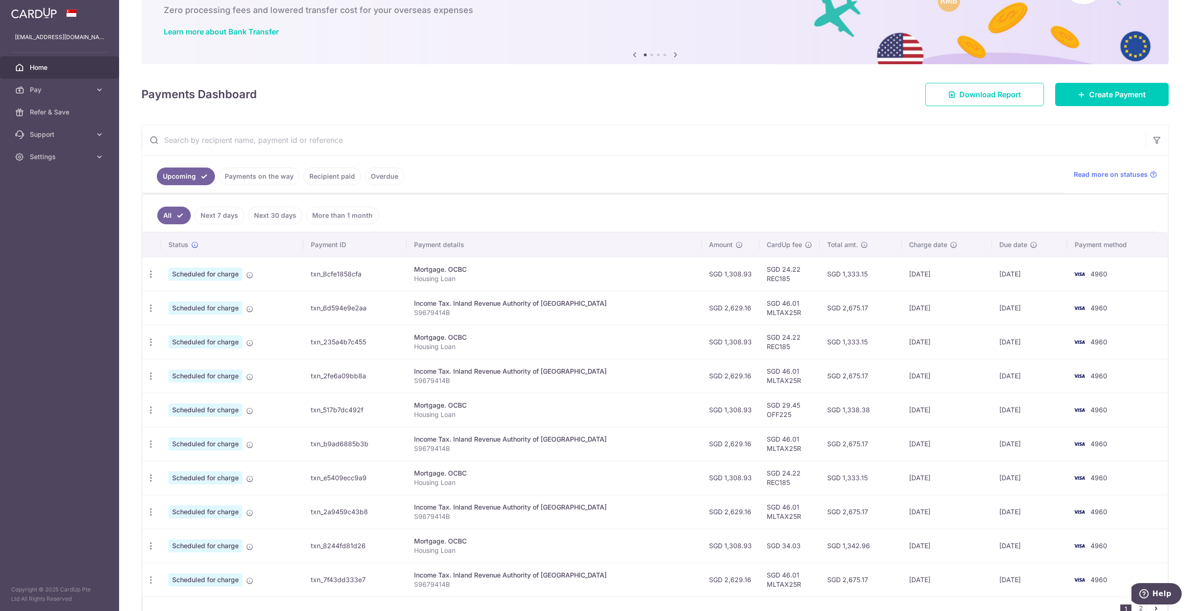
scroll to position [93, 0]
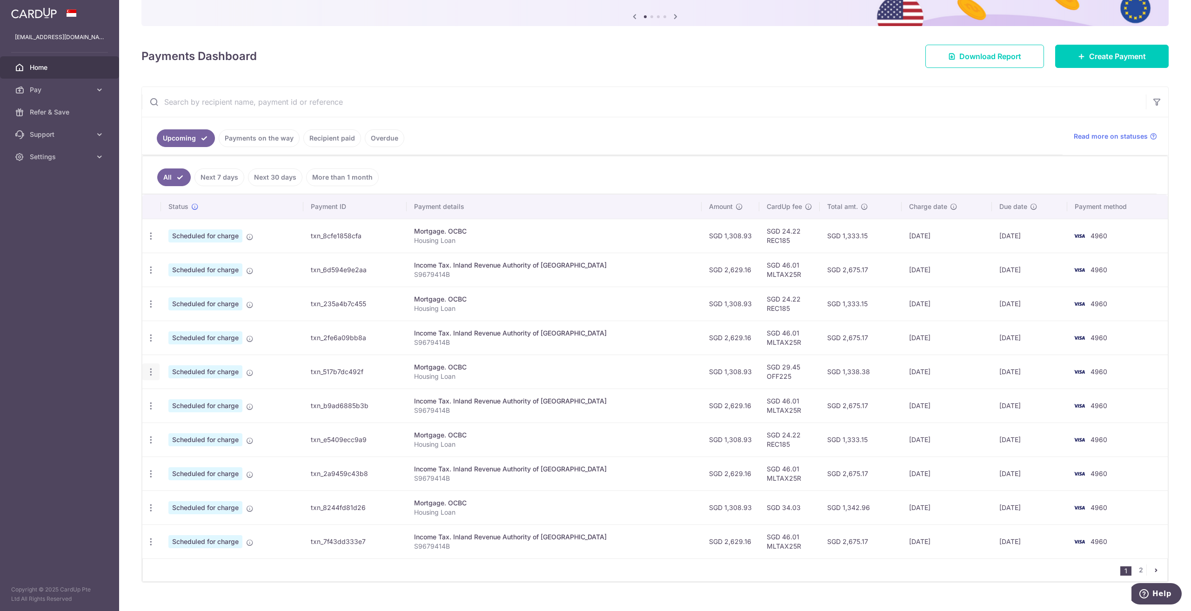
click at [154, 368] on icon "button" at bounding box center [151, 372] width 10 height 10
click at [197, 397] on span "Update payment" at bounding box center [200, 397] width 63 height 11
radio input "true"
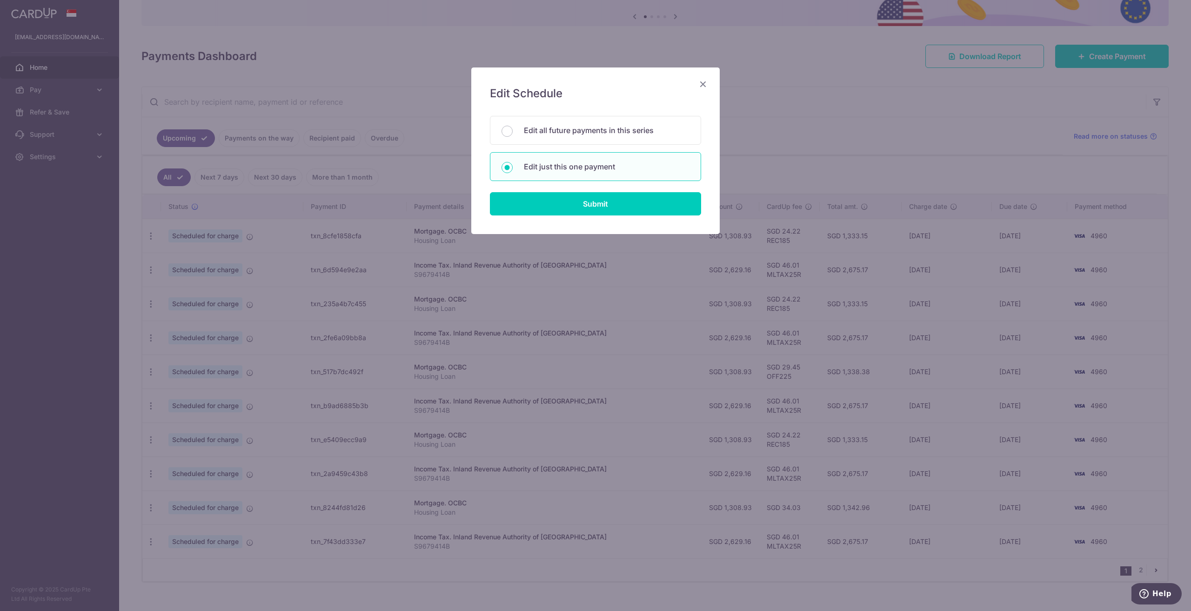
click at [556, 217] on div "Edit Schedule You will be editing all 11 payments to OCBC scheduled from [DATE]…" at bounding box center [595, 150] width 248 height 167
click at [564, 203] on input "Submit" at bounding box center [595, 203] width 211 height 23
radio input "true"
type input "1,308.93"
type input "[DATE]"
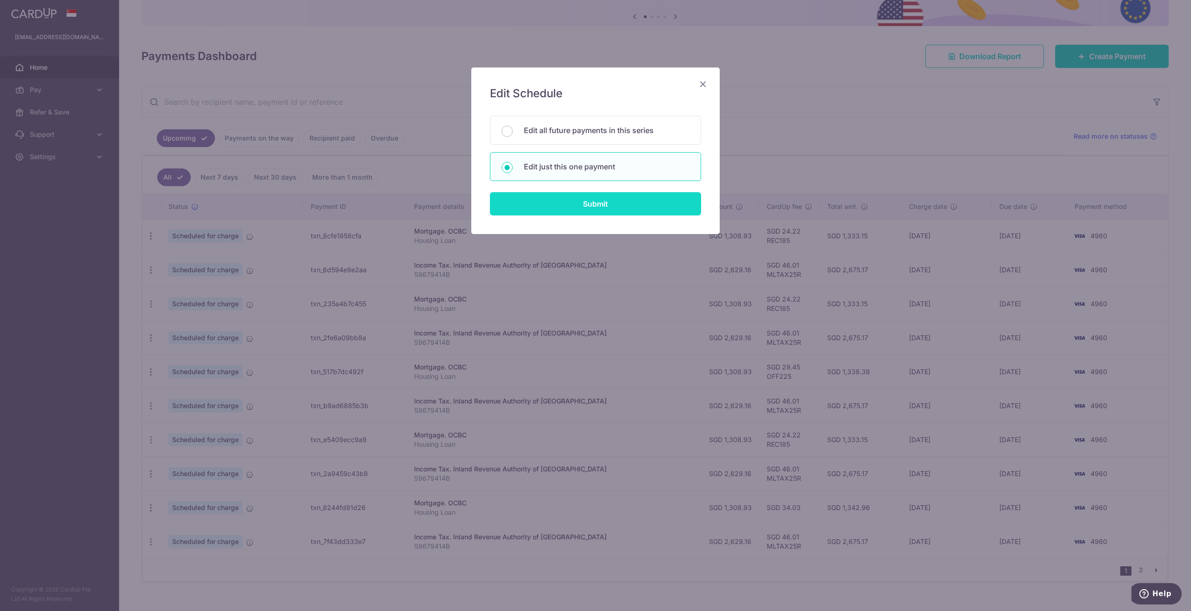
type input "Housing Loan"
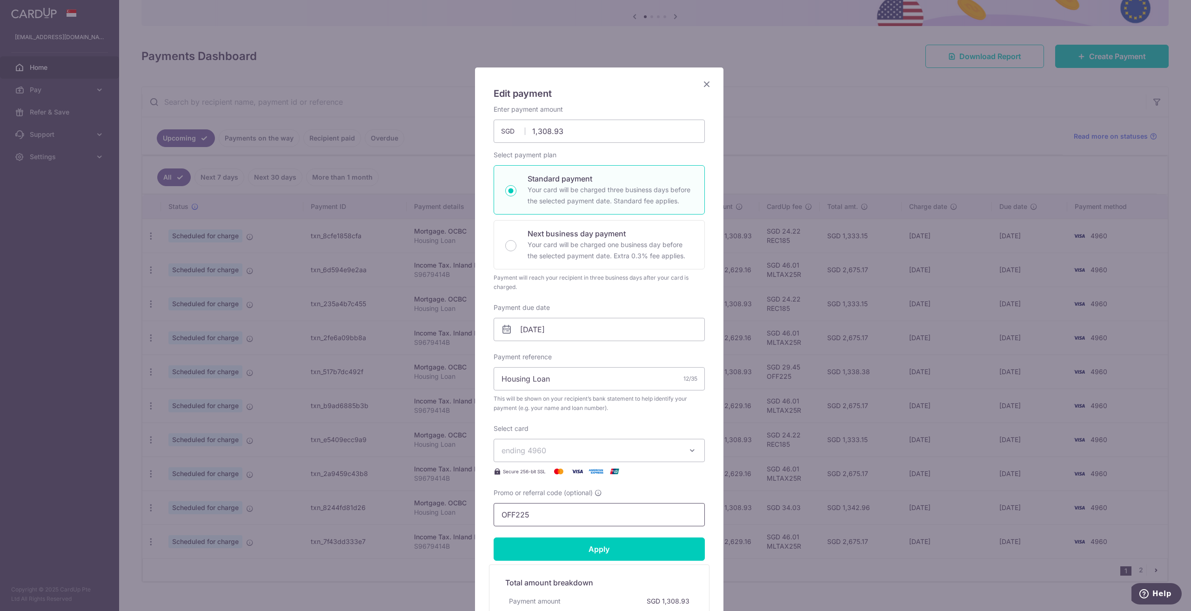
drag, startPoint x: 529, startPoint y: 517, endPoint x: 471, endPoint y: 521, distance: 57.4
click at [387, 505] on div "Edit payment By clicking apply, you will make changes to all payments to OCBC s…" at bounding box center [595, 305] width 1191 height 611
paste input "REC18"
type input "REC185"
click at [548, 546] on input "Apply" at bounding box center [599, 548] width 211 height 23
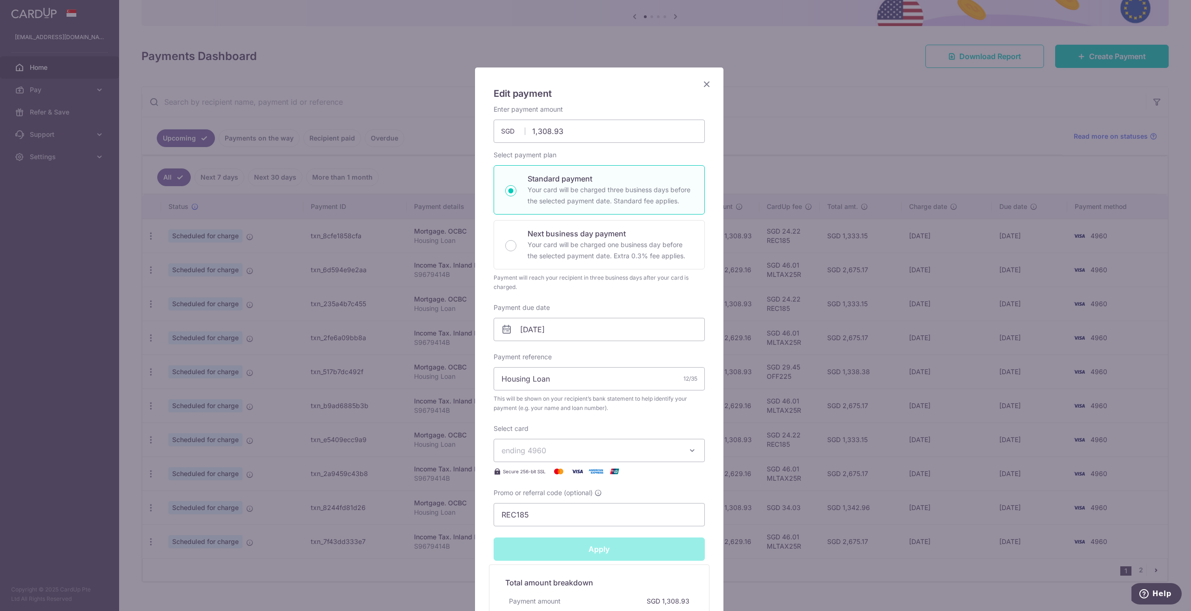
type input "Successfully Applied"
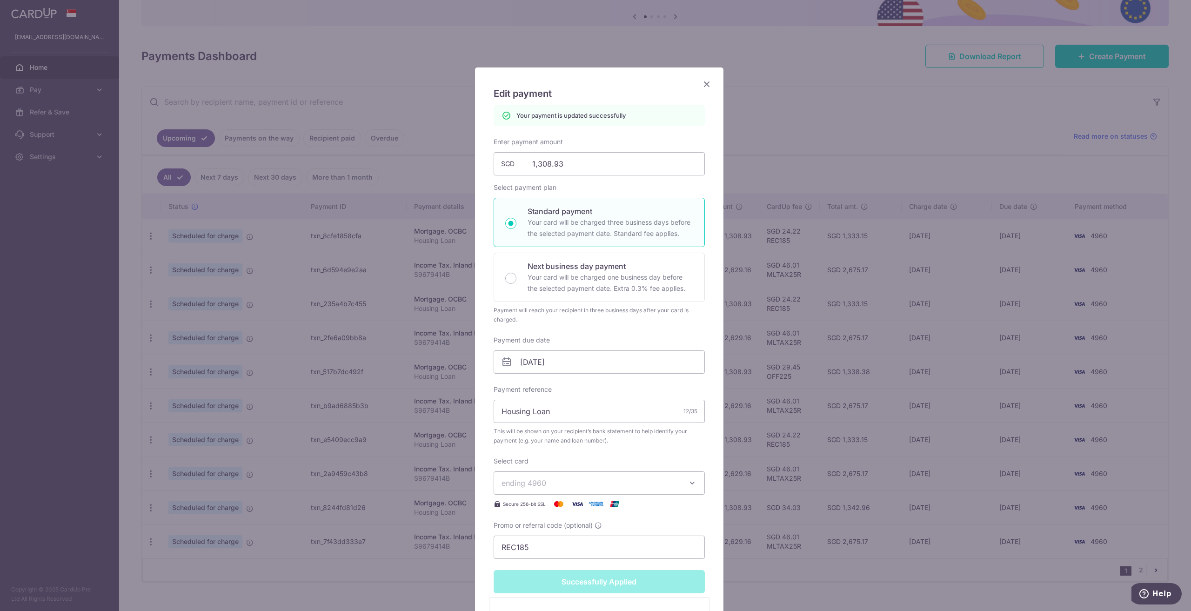
click at [702, 86] on icon "Close" at bounding box center [706, 84] width 11 height 12
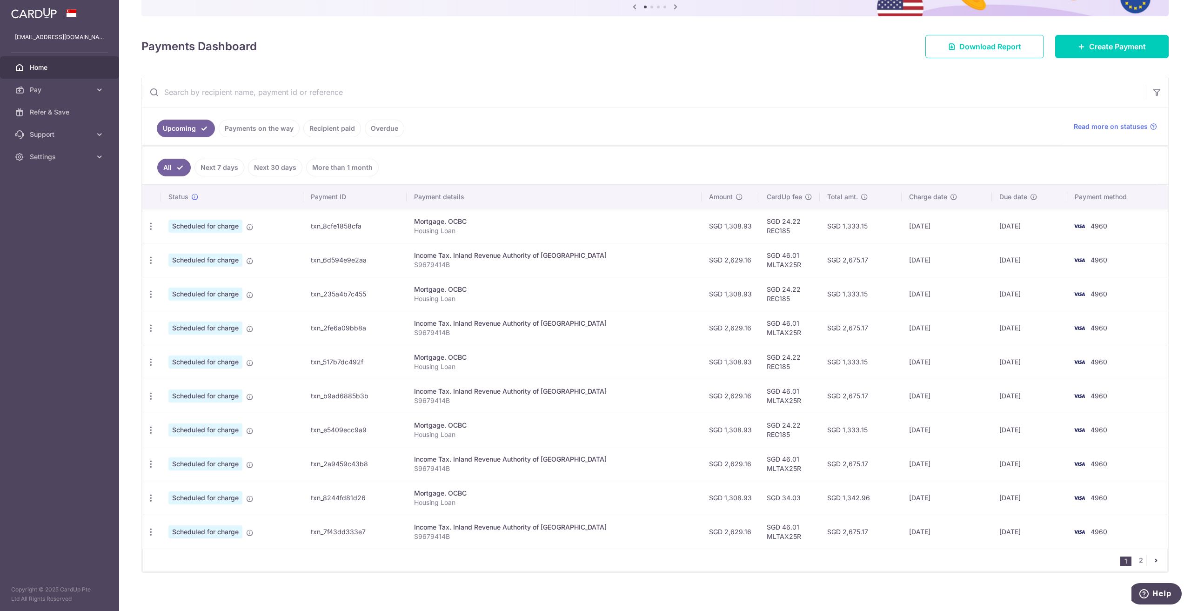
scroll to position [104, 0]
